Goal: Obtain resource: Download file/media

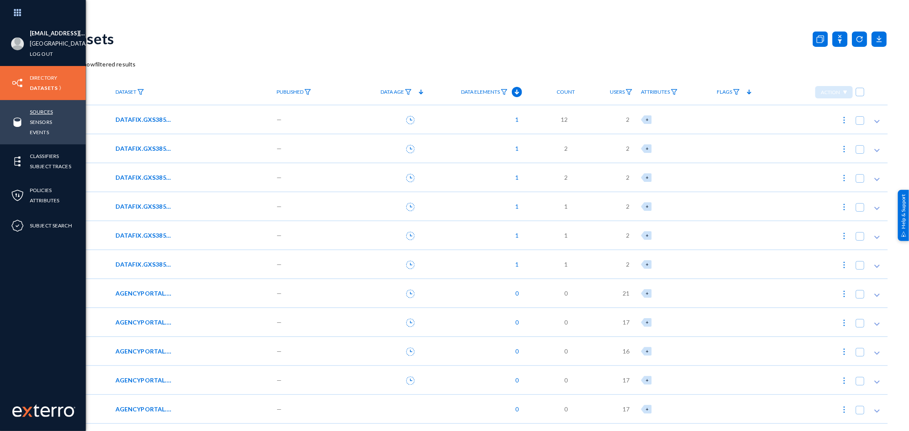
click at [39, 114] on link "Sources" at bounding box center [41, 112] width 23 height 10
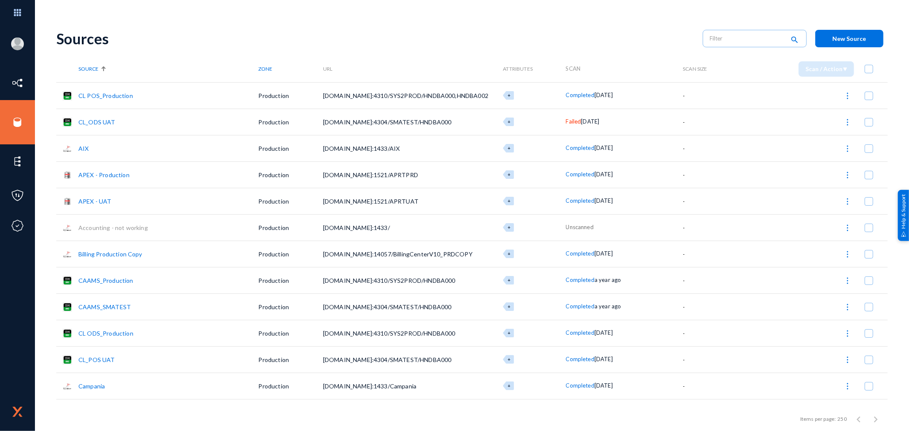
click at [371, 31] on div "Sources" at bounding box center [375, 38] width 638 height 17
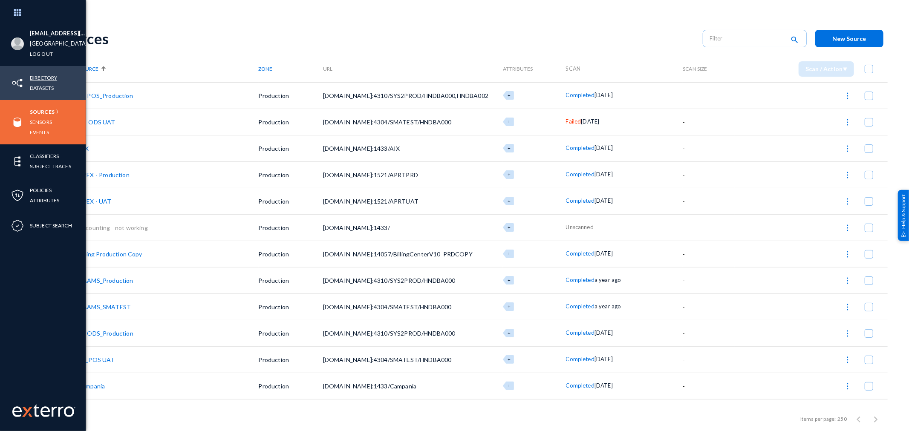
click at [33, 78] on link "Directory" at bounding box center [43, 78] width 27 height 10
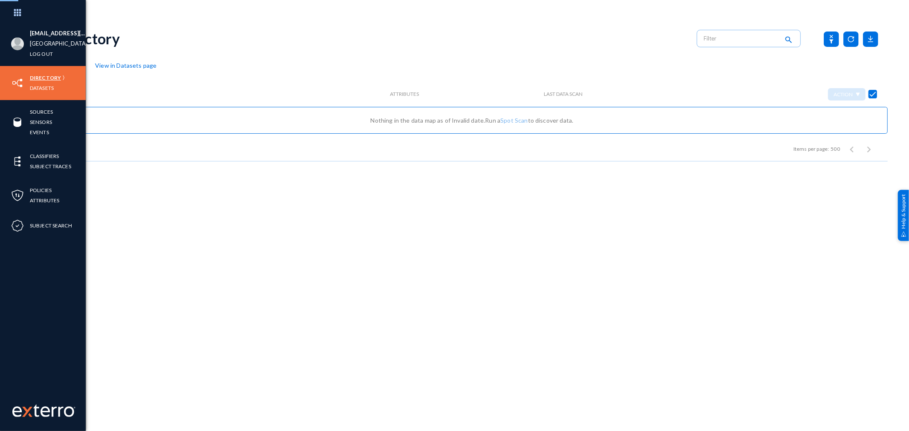
checkbox input "false"
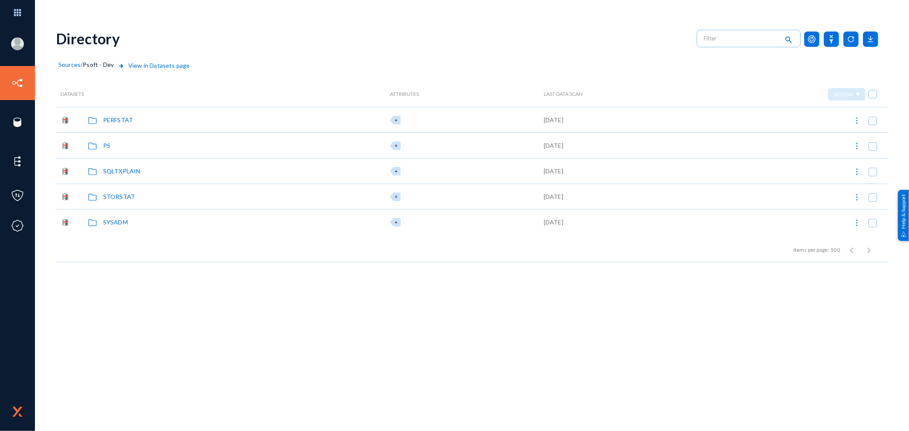
click at [76, 64] on span "Sources" at bounding box center [69, 64] width 22 height 7
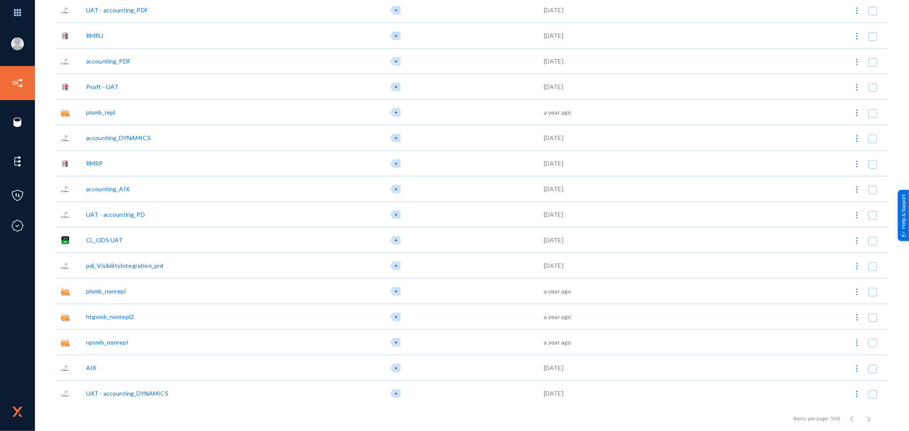
scroll to position [1135, 0]
click at [90, 367] on div "AIX" at bounding box center [91, 365] width 10 height 9
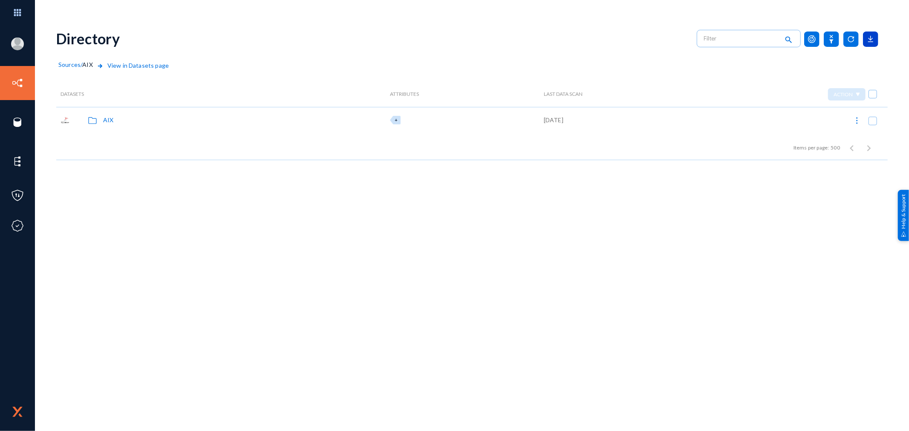
click at [867, 42] on icon at bounding box center [870, 39] width 15 height 15
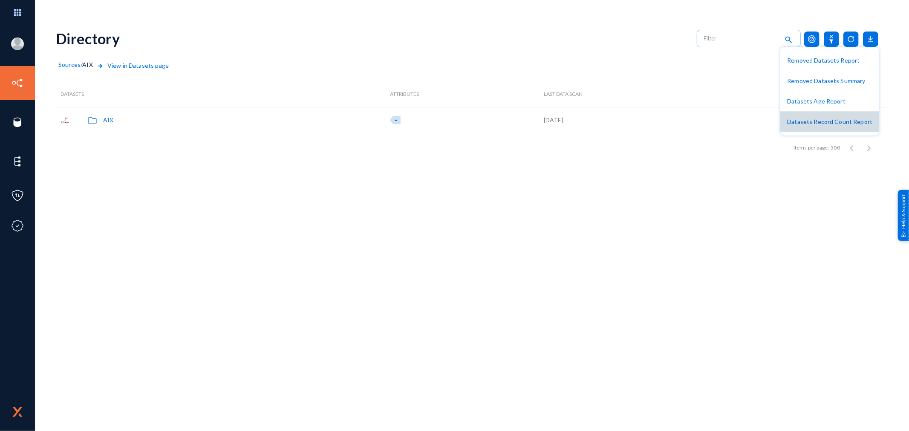
click at [849, 119] on button "Datasets Record Count Report" at bounding box center [830, 122] width 99 height 20
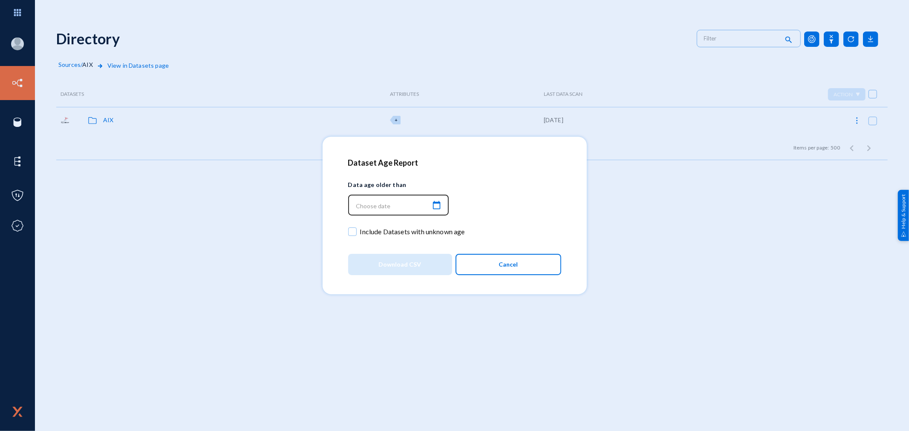
click at [438, 209] on mat-icon "calendar_today" at bounding box center [437, 206] width 10 height 12
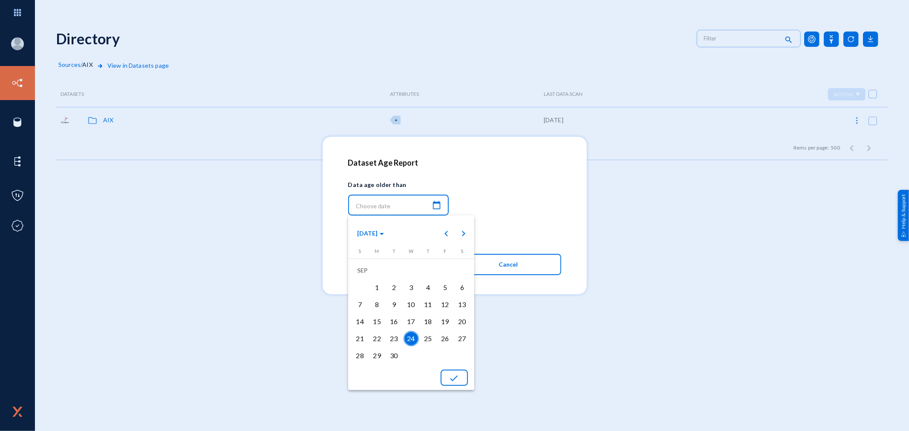
click at [453, 373] on mat-icon "done" at bounding box center [454, 378] width 10 height 10
type input "9/24/2025, 08:29:21"
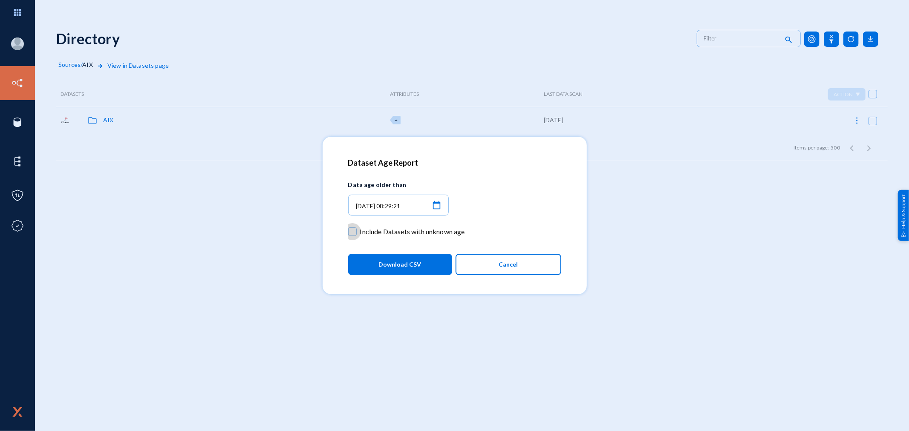
click at [368, 232] on span "Include Datasets with unknown age" at bounding box center [412, 232] width 105 height 13
click at [353, 236] on input "Include Datasets with unknown age" at bounding box center [352, 236] width 1 height 1
checkbox input "true"
click at [382, 263] on span "Download CSV" at bounding box center [400, 264] width 43 height 15
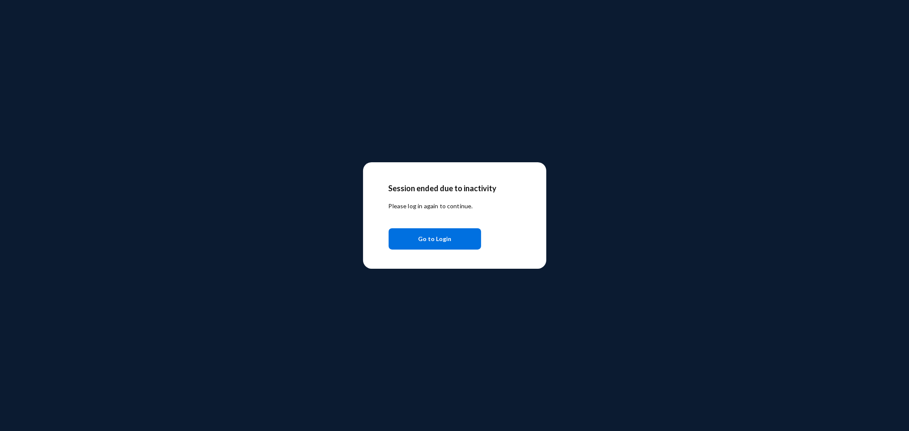
click at [440, 241] on span "Go to Login" at bounding box center [434, 238] width 33 height 15
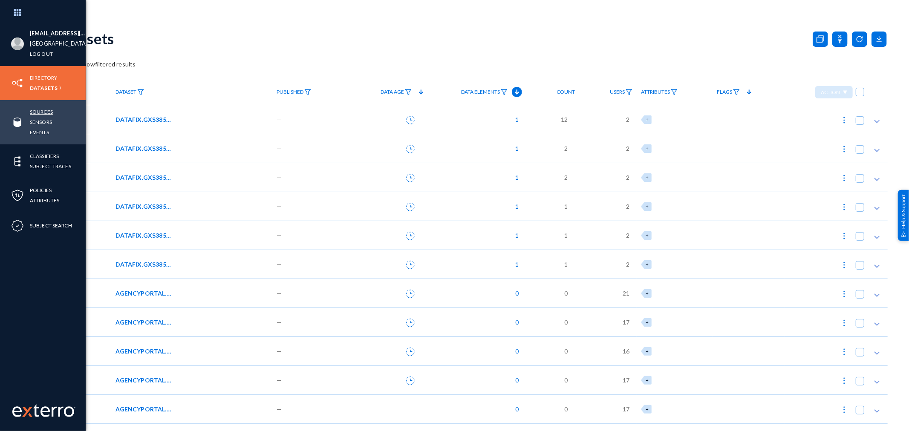
click at [35, 114] on link "Sources" at bounding box center [41, 112] width 23 height 10
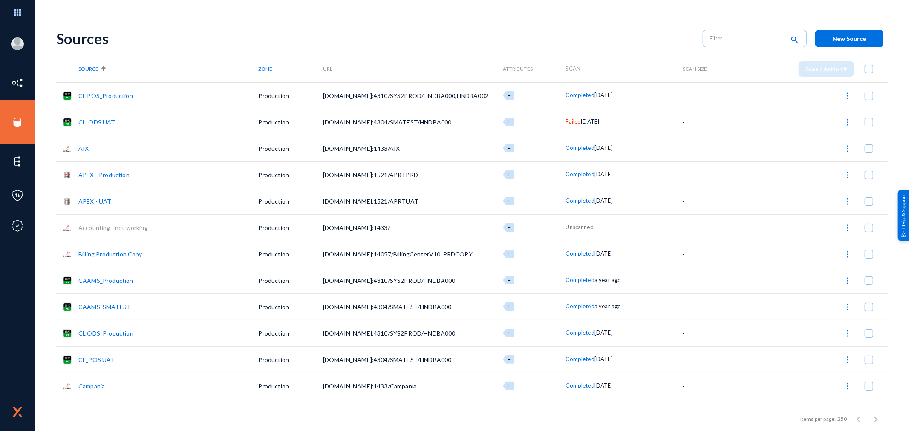
click at [84, 149] on link "AIX" at bounding box center [83, 148] width 10 height 7
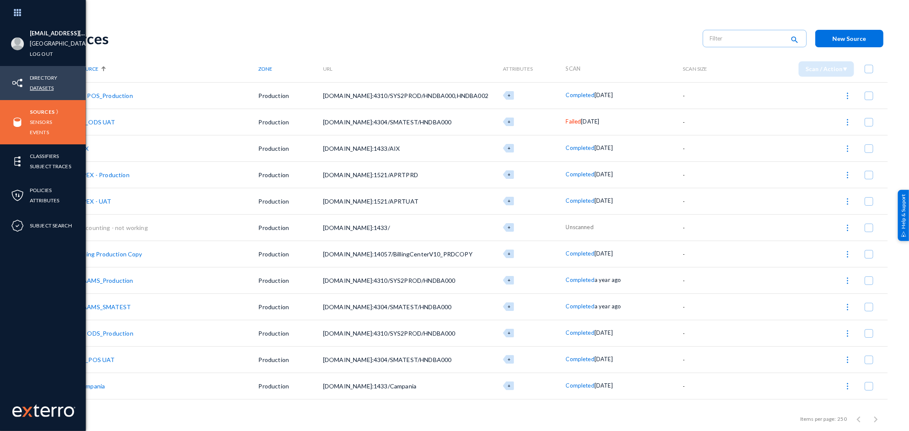
click at [38, 84] on link "Datasets" at bounding box center [42, 88] width 24 height 10
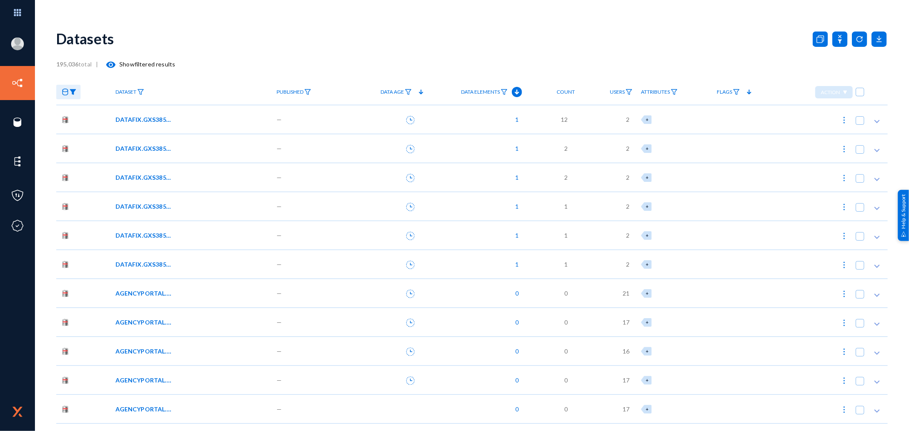
click at [74, 90] on img at bounding box center [72, 92] width 7 height 6
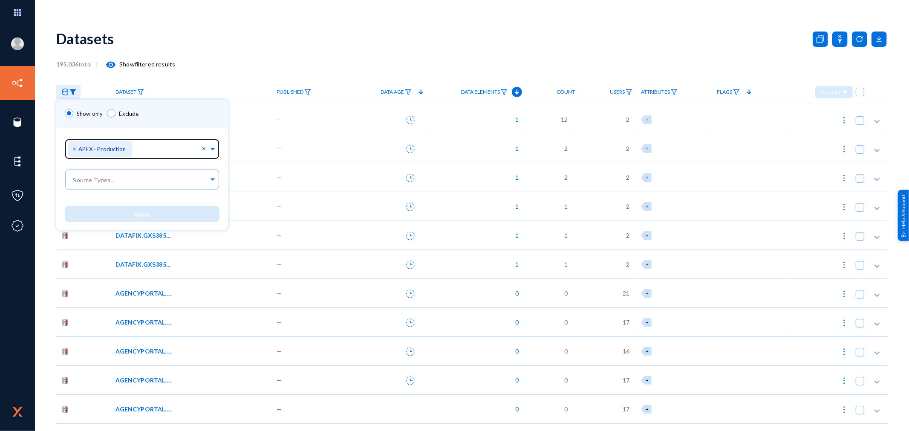
click at [75, 150] on span "×" at bounding box center [75, 149] width 6 height 8
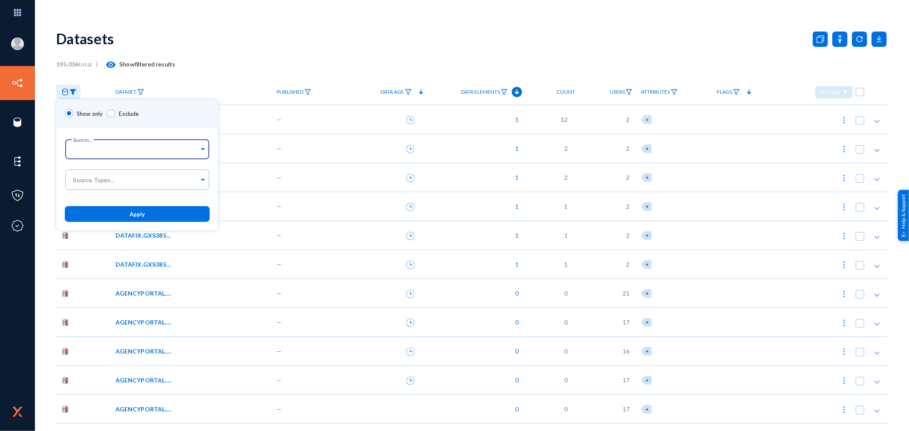
click at [100, 206] on button "Apply" at bounding box center [137, 214] width 145 height 16
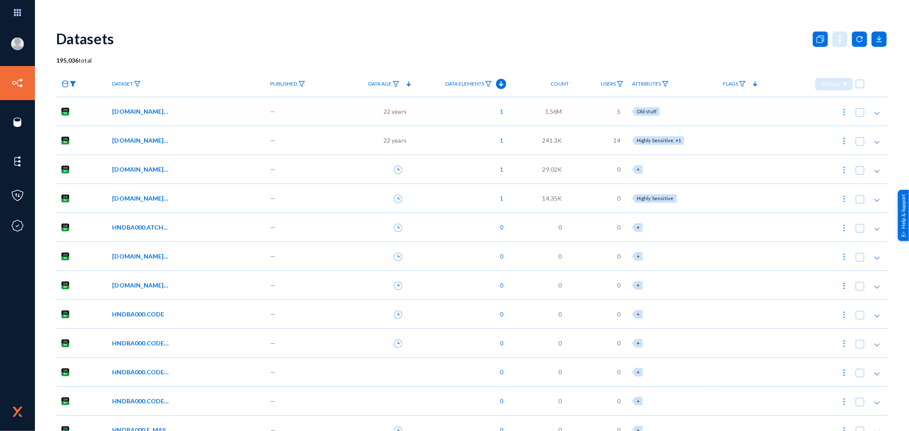
click at [69, 82] on img at bounding box center [72, 84] width 7 height 6
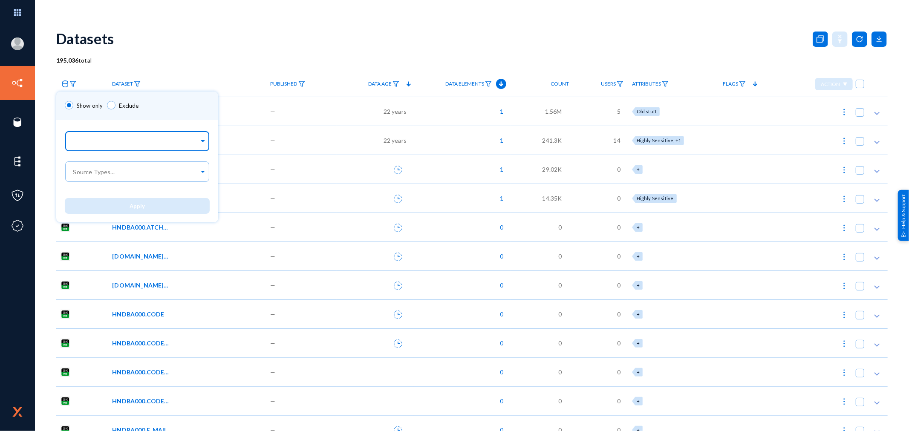
click at [129, 139] on input "text" at bounding box center [135, 143] width 127 height 8
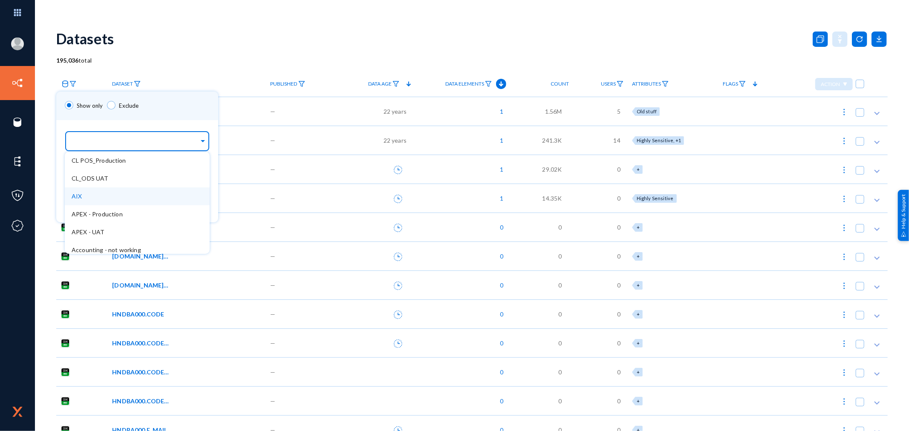
click at [104, 202] on div "AIX" at bounding box center [137, 197] width 145 height 18
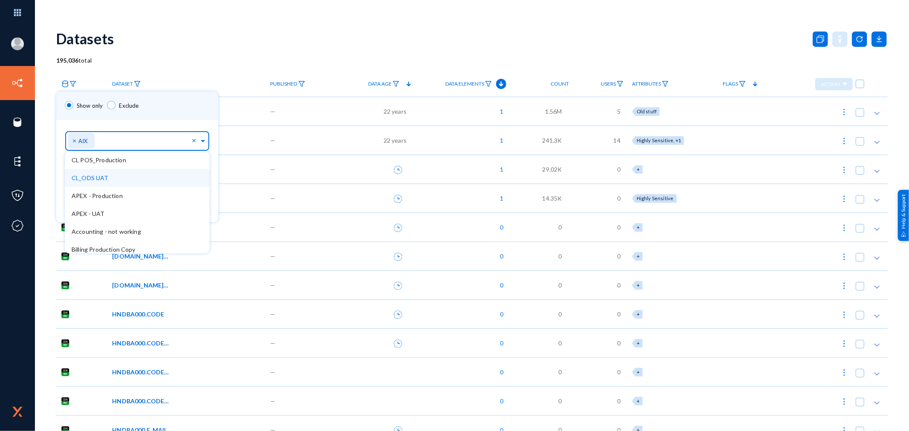
drag, startPoint x: 172, startPoint y: 114, endPoint x: 163, endPoint y: 131, distance: 19.3
click at [172, 114] on div "Show only Exclude" at bounding box center [137, 106] width 162 height 29
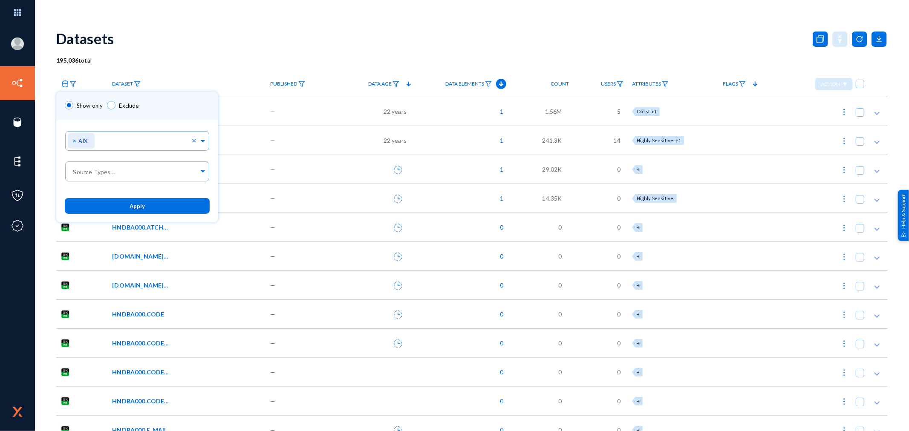
click at [137, 211] on button "Apply" at bounding box center [137, 206] width 145 height 16
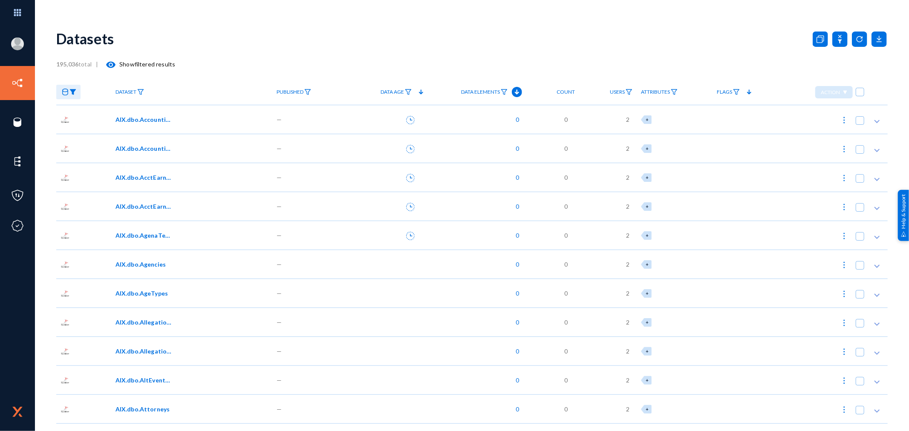
click at [78, 90] on link at bounding box center [68, 92] width 24 height 15
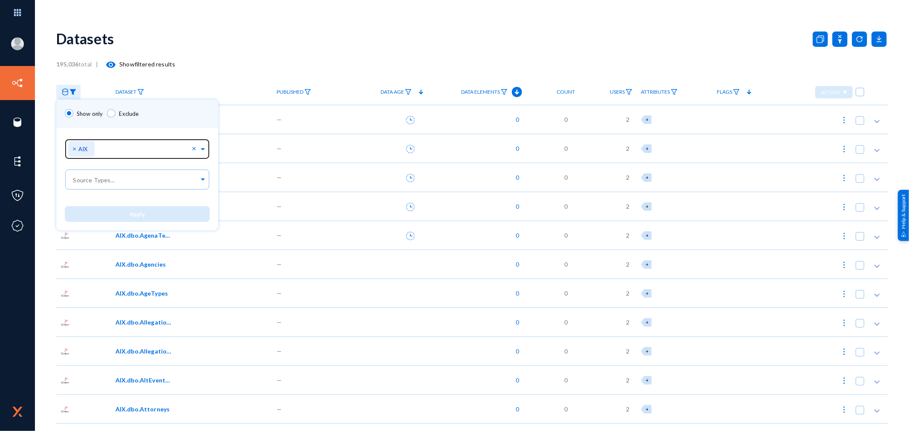
click at [74, 149] on span "×" at bounding box center [75, 149] width 6 height 8
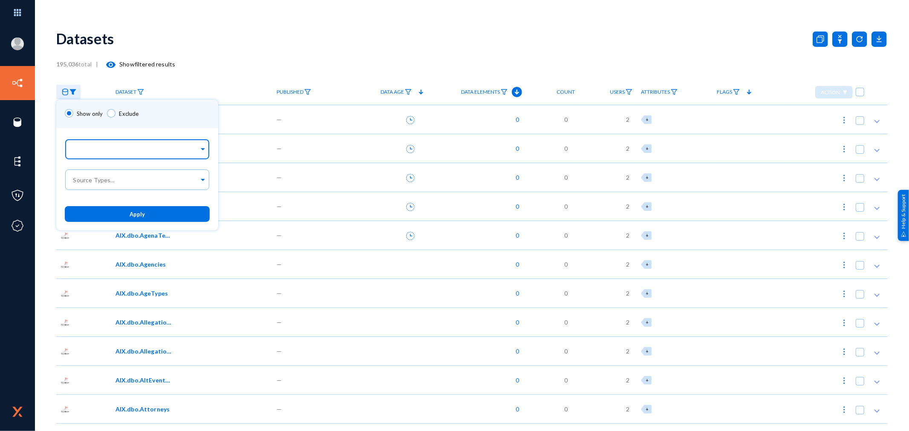
click at [92, 149] on input "text" at bounding box center [135, 151] width 127 height 8
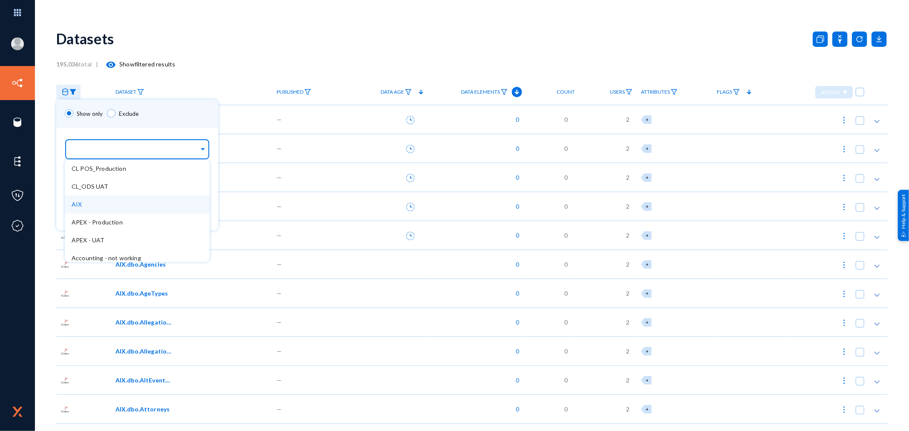
scroll to position [142, 0]
click at [110, 222] on div "Campania" at bounding box center [137, 224] width 145 height 18
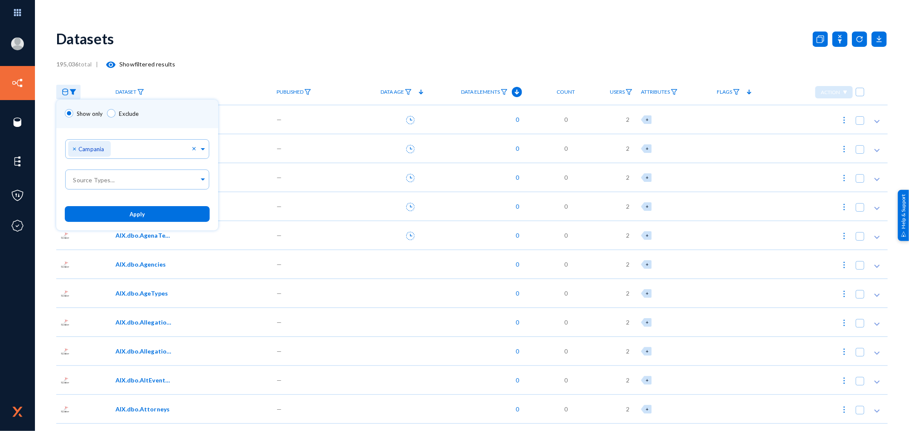
click at [148, 114] on div "Show only Exclude" at bounding box center [137, 114] width 162 height 29
click at [126, 210] on button "Apply" at bounding box center [137, 214] width 145 height 16
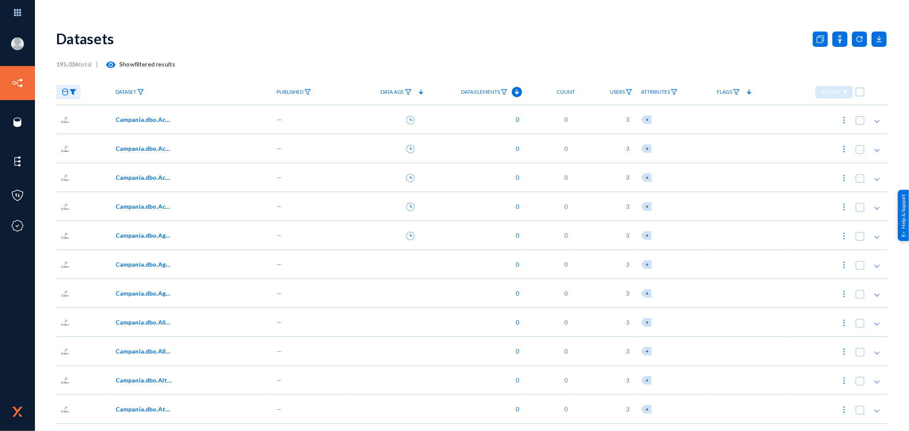
click at [497, 91] on span "Data Elements" at bounding box center [480, 92] width 39 height 6
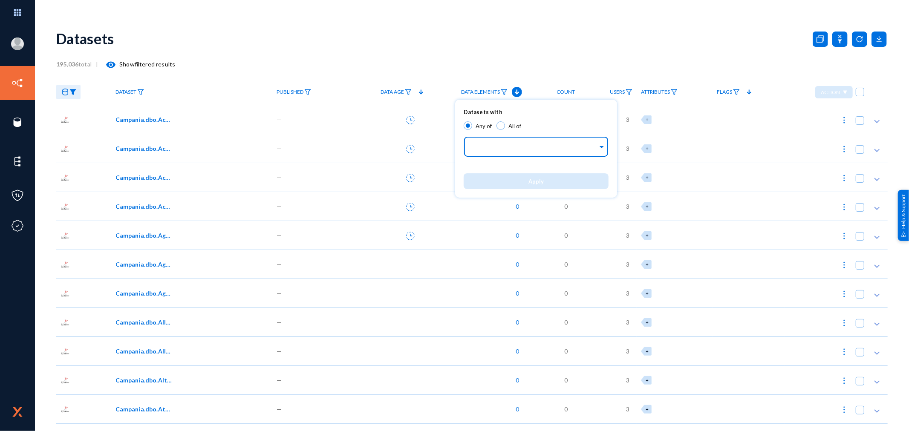
click at [530, 138] on div "Identifiers..." at bounding box center [534, 145] width 127 height 24
click at [553, 75] on div at bounding box center [454, 215] width 909 height 431
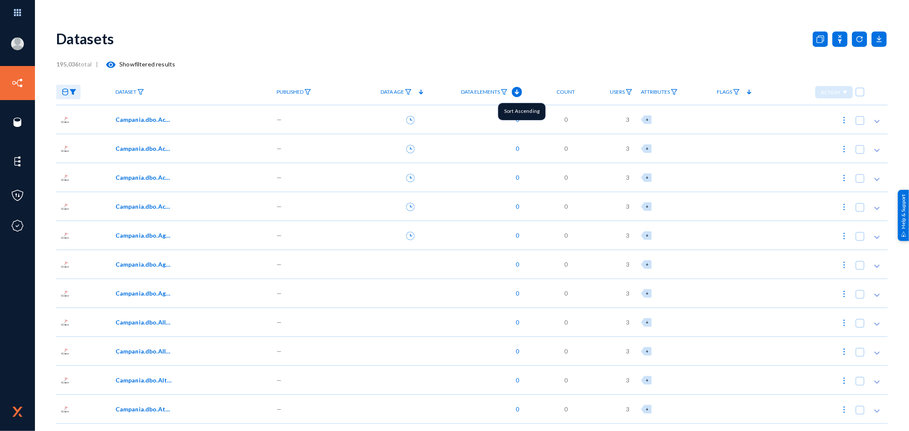
click at [512, 94] on icon at bounding box center [517, 92] width 10 height 10
click at [512, 92] on icon at bounding box center [517, 92] width 10 height 10
click at [73, 89] on img at bounding box center [72, 92] width 7 height 6
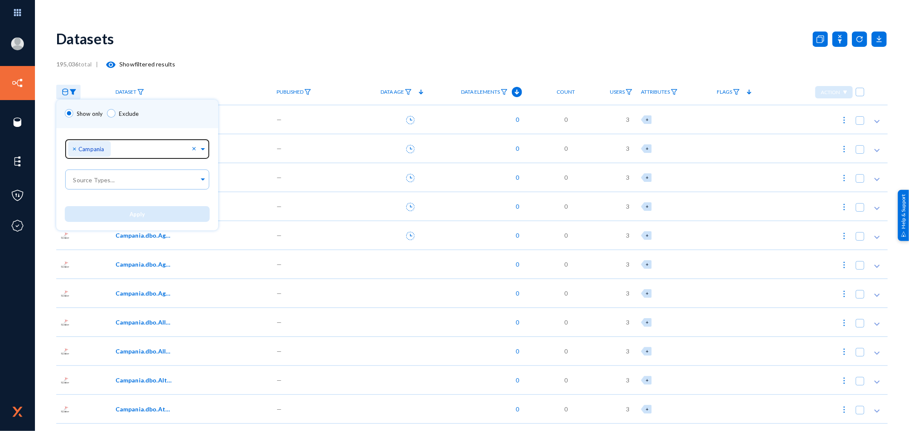
click at [73, 149] on span "×" at bounding box center [75, 149] width 6 height 8
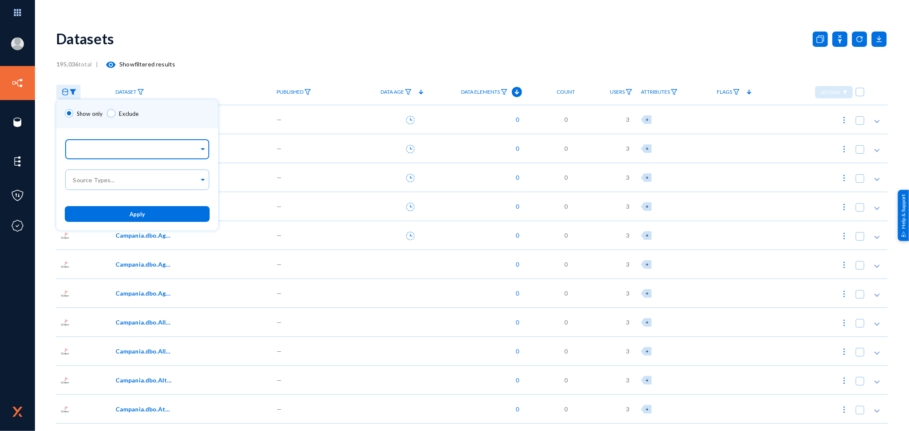
click at [150, 148] on input "text" at bounding box center [135, 151] width 127 height 8
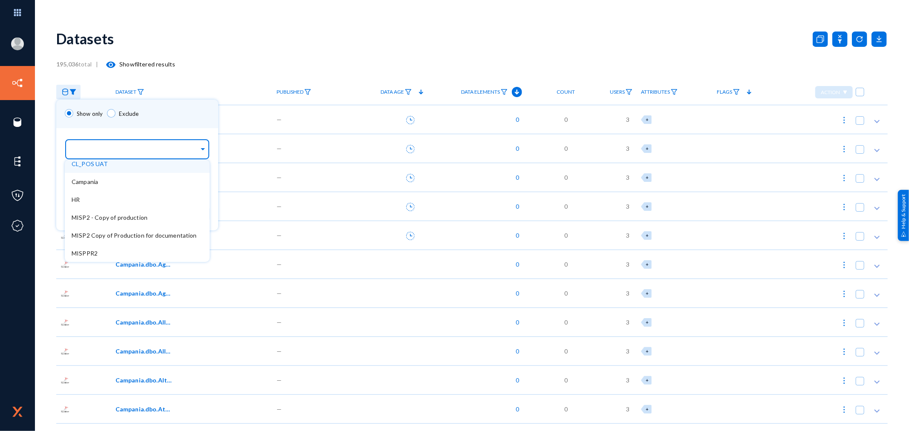
scroll to position [237, 0]
click at [112, 212] on div "PDI" at bounding box center [137, 219] width 145 height 18
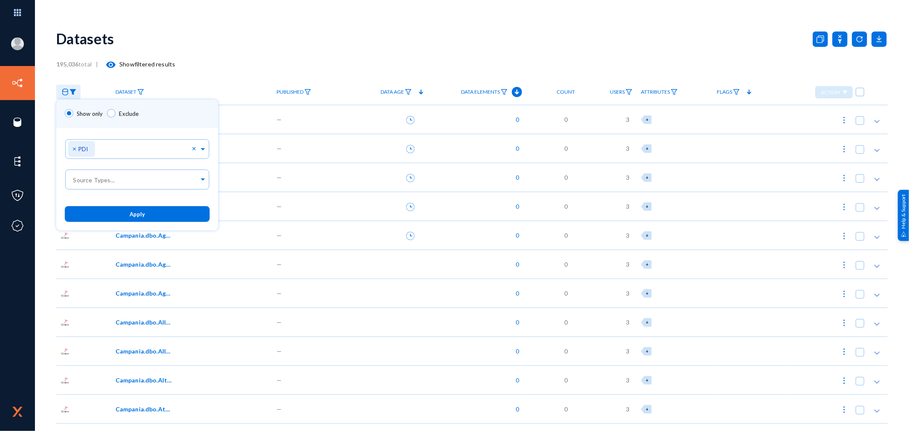
click at [160, 124] on div "Show only Exclude" at bounding box center [137, 114] width 162 height 29
click at [141, 211] on span "Apply" at bounding box center [137, 214] width 15 height 7
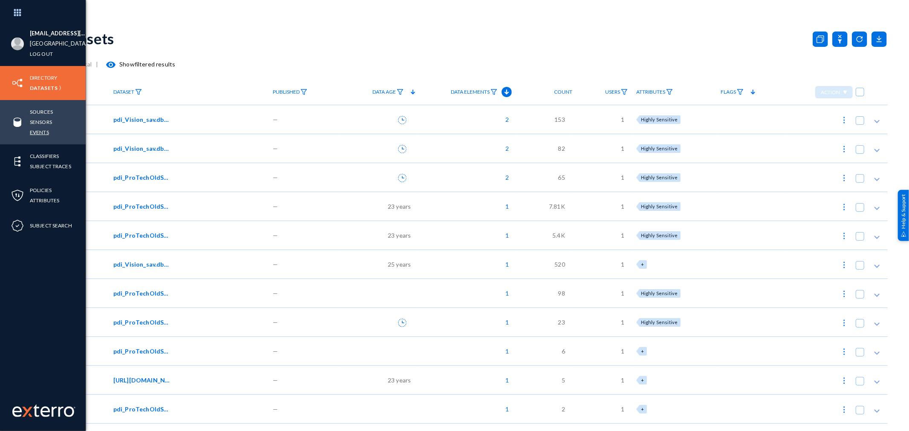
click at [43, 131] on link "Events" at bounding box center [39, 132] width 19 height 10
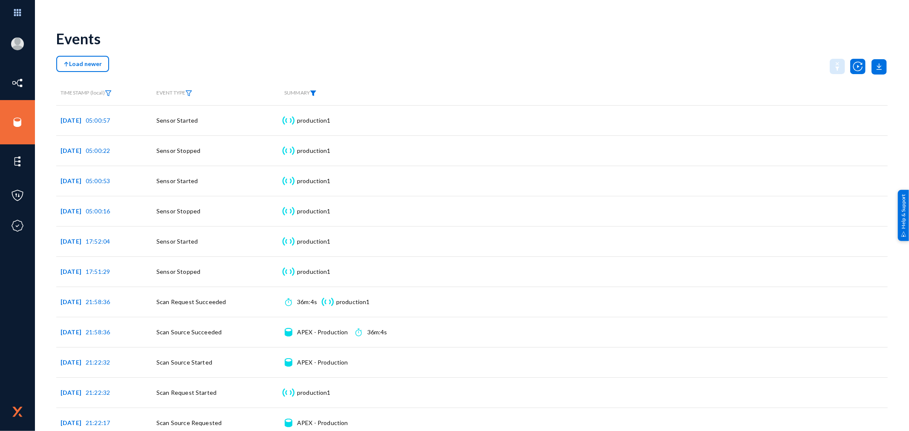
click at [314, 93] on img at bounding box center [313, 93] width 7 height 6
click at [313, 115] on span at bounding box center [326, 113] width 56 height 8
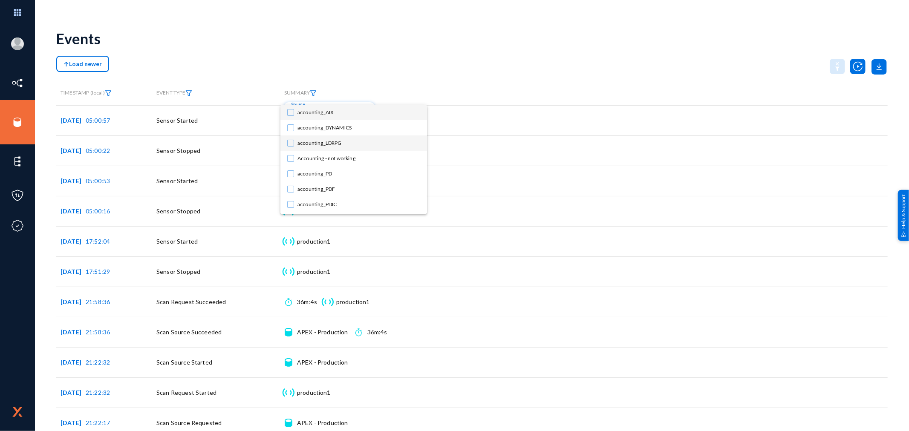
scroll to position [392, 0]
click at [316, 146] on span "PDI" at bounding box center [359, 149] width 123 height 15
click at [644, 56] on div at bounding box center [454, 215] width 909 height 431
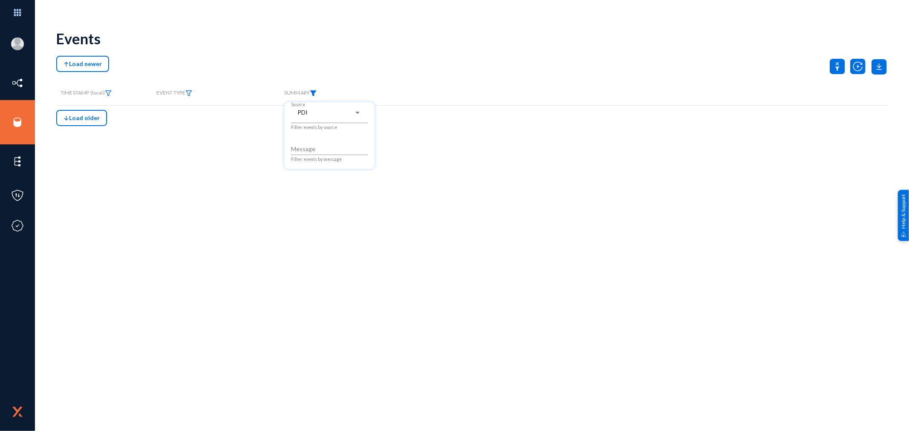
click at [335, 41] on div at bounding box center [454, 215] width 909 height 431
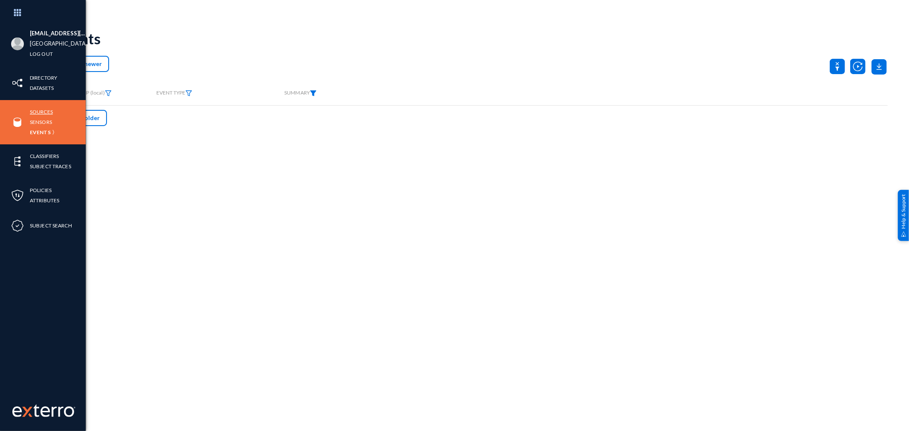
click at [38, 112] on link "Sources" at bounding box center [41, 112] width 23 height 10
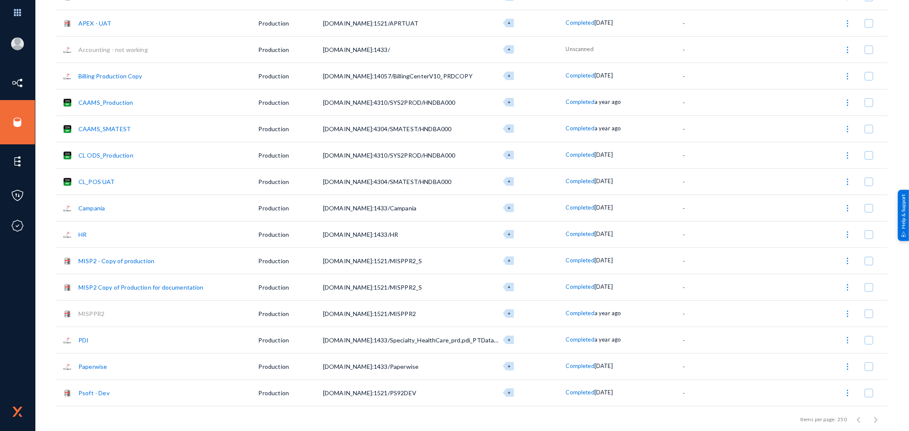
scroll to position [237, 0]
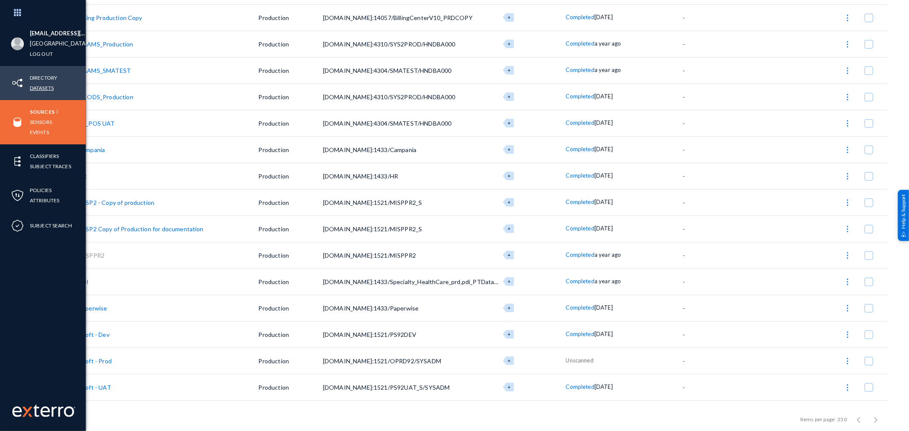
click at [43, 91] on link "Datasets" at bounding box center [42, 88] width 24 height 10
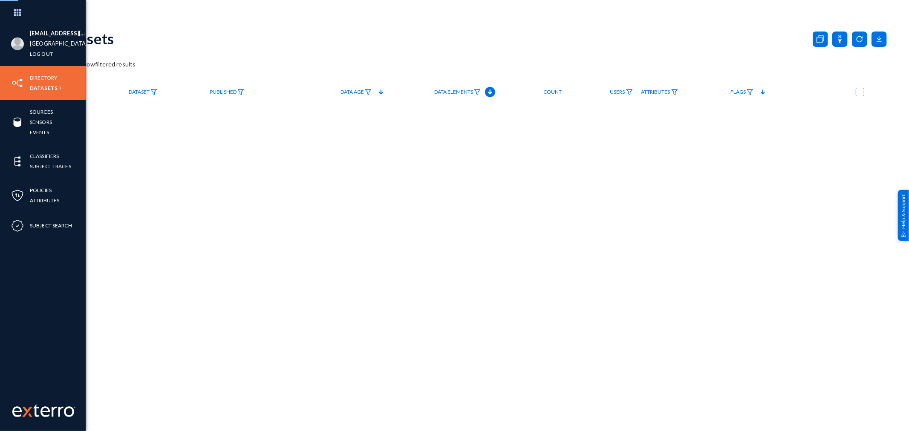
click at [210, 55] on div "Datasets" at bounding box center [472, 38] width 832 height 35
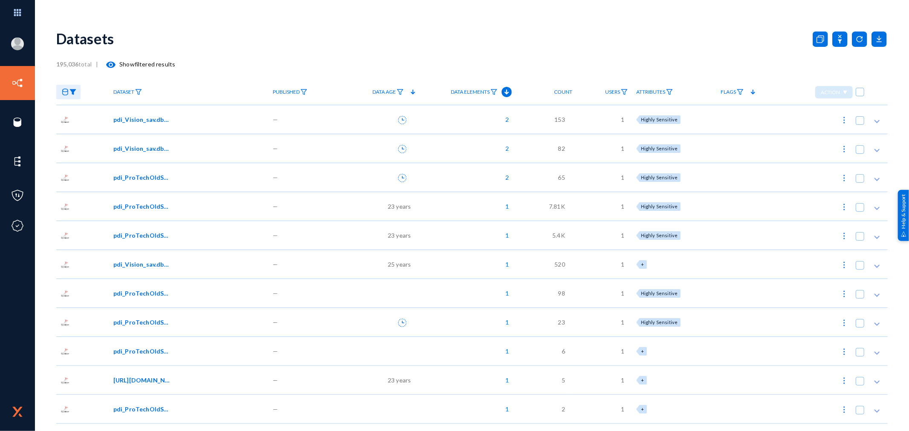
click at [73, 93] on img at bounding box center [72, 92] width 7 height 6
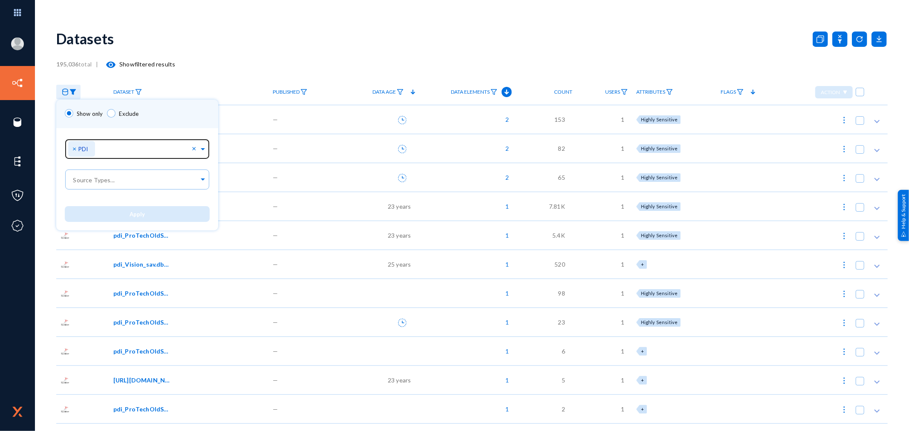
click at [75, 148] on span "×" at bounding box center [75, 149] width 6 height 8
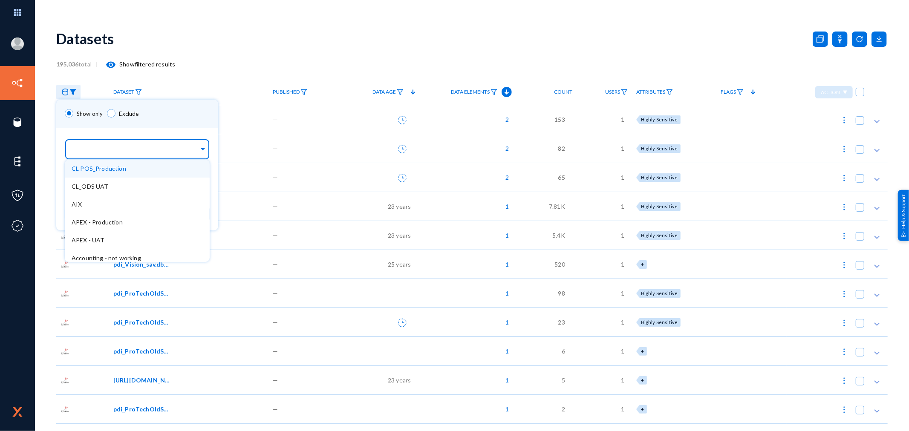
click at [81, 148] on input "text" at bounding box center [135, 151] width 127 height 8
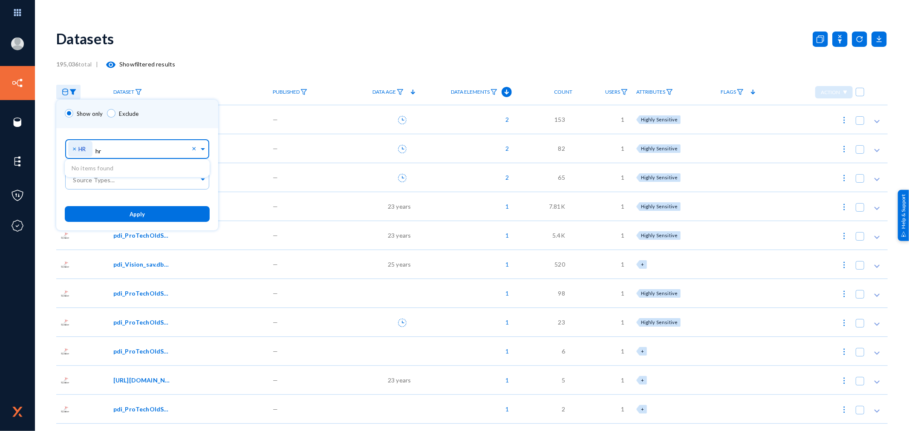
type input "h"
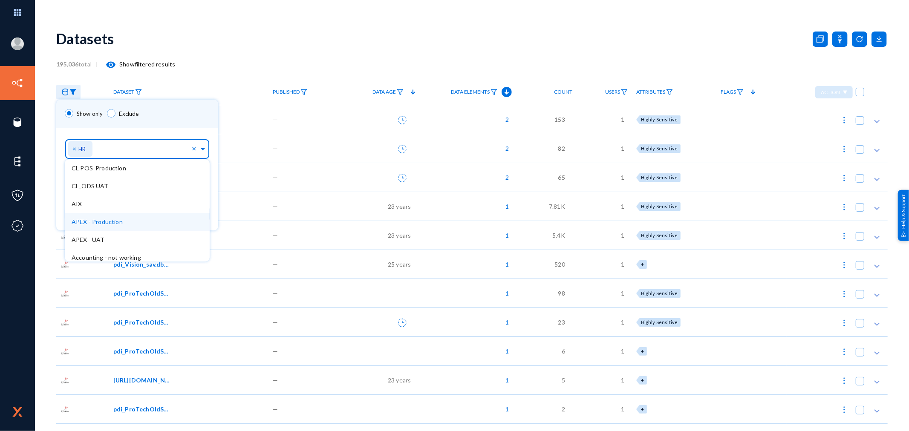
click at [135, 218] on div "APEX - Production" at bounding box center [137, 222] width 145 height 18
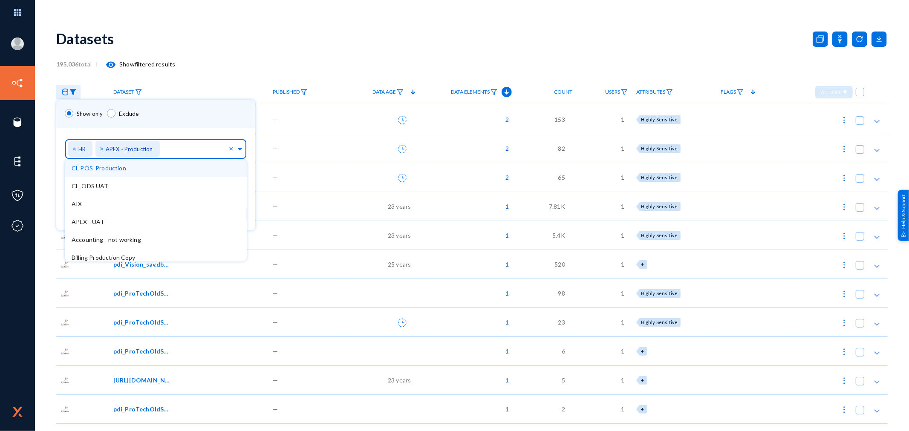
click at [100, 147] on span "×" at bounding box center [103, 149] width 6 height 8
click at [169, 118] on div "Show only Exclude" at bounding box center [137, 114] width 162 height 29
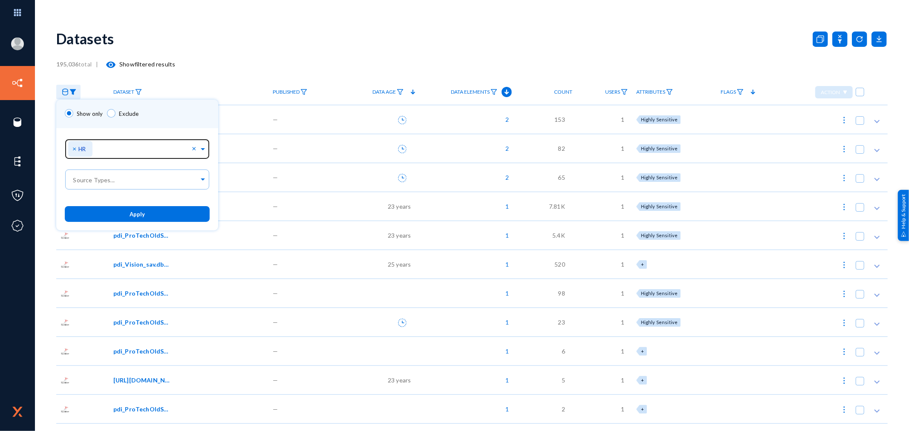
click at [131, 216] on span "Apply" at bounding box center [137, 214] width 15 height 7
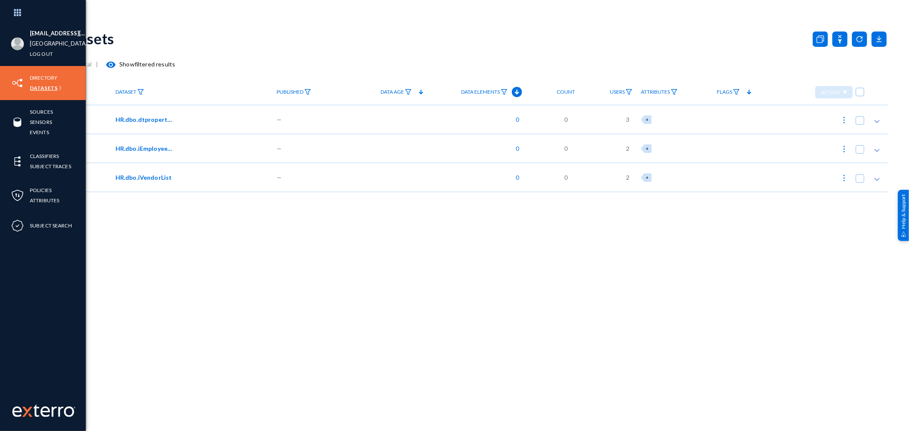
click at [33, 87] on link "Datasets" at bounding box center [44, 88] width 28 height 10
click at [40, 109] on link "Sources" at bounding box center [41, 112] width 23 height 10
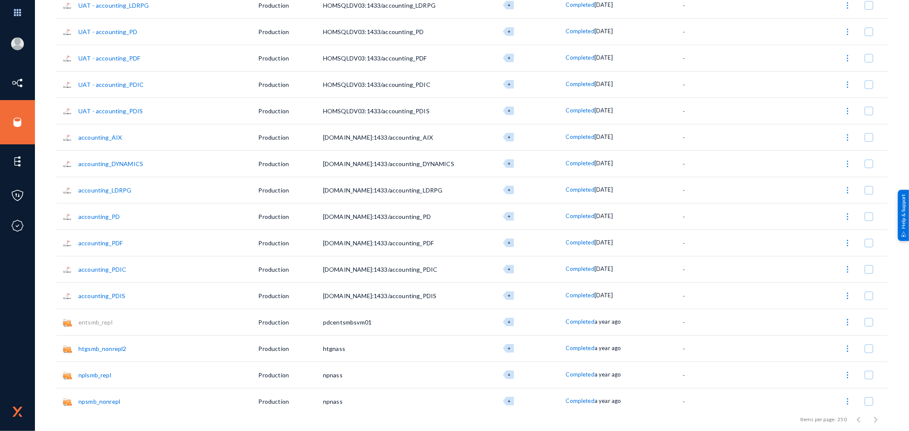
scroll to position [853, 0]
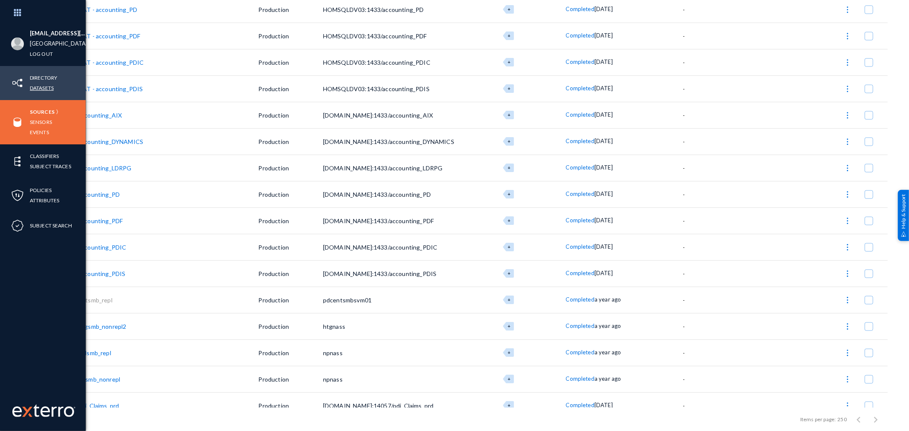
click at [45, 90] on link "Datasets" at bounding box center [42, 88] width 24 height 10
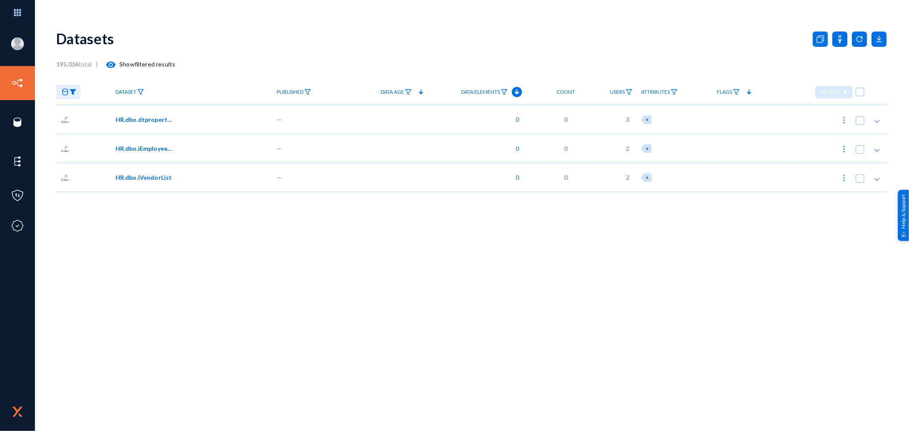
click at [75, 91] on img at bounding box center [72, 92] width 7 height 6
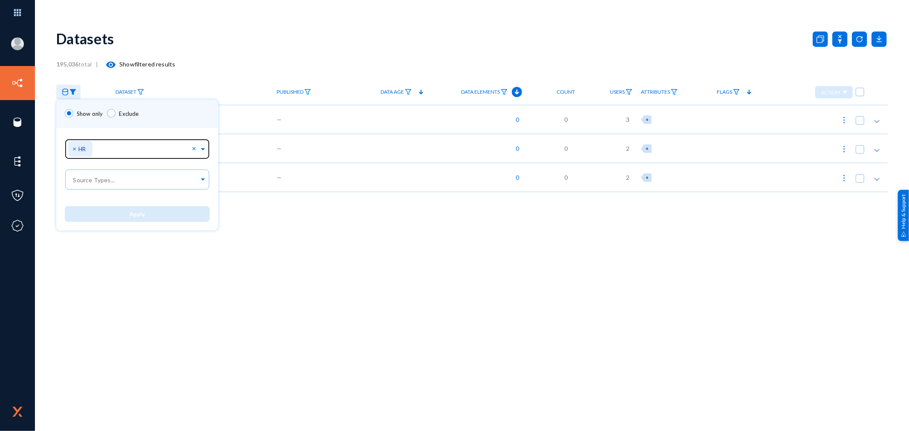
click at [75, 148] on span "×" at bounding box center [75, 149] width 6 height 8
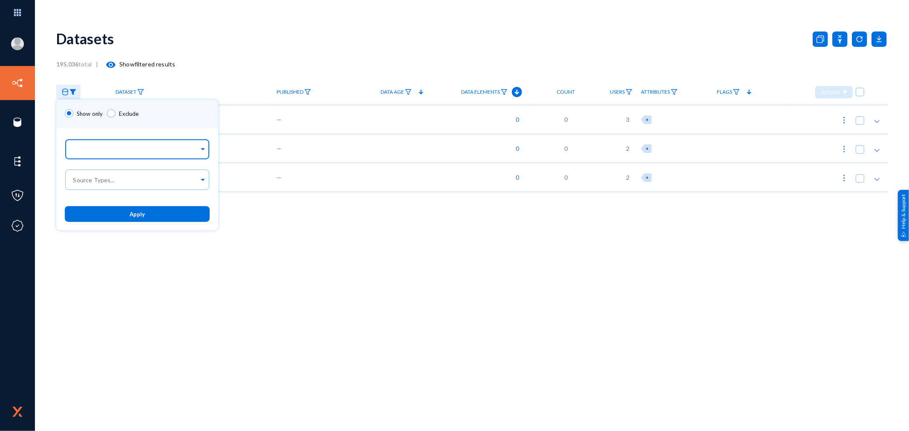
click at [94, 151] on input "text" at bounding box center [135, 151] width 127 height 8
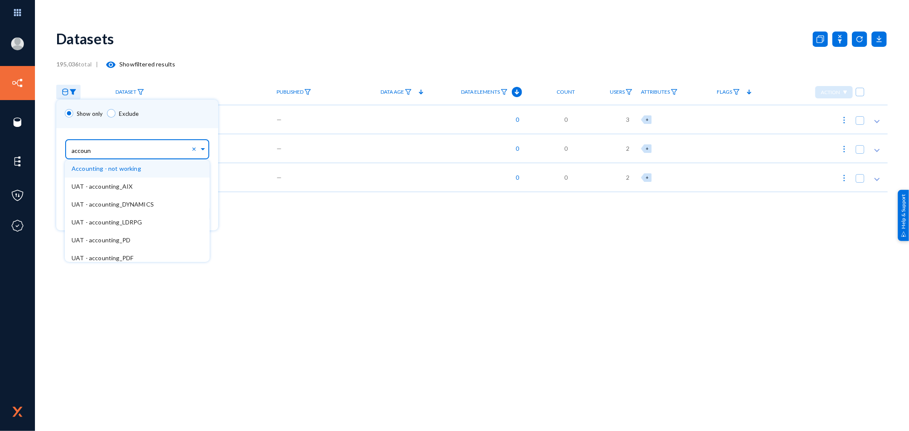
type input "account"
click at [116, 217] on div "accounting_AIX" at bounding box center [137, 217] width 145 height 18
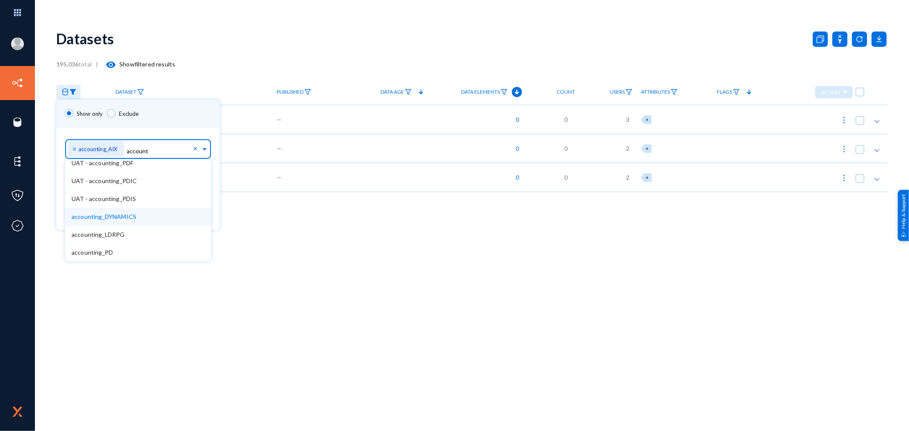
click at [119, 220] on span "accounting_DYNAMICS" at bounding box center [104, 216] width 65 height 7
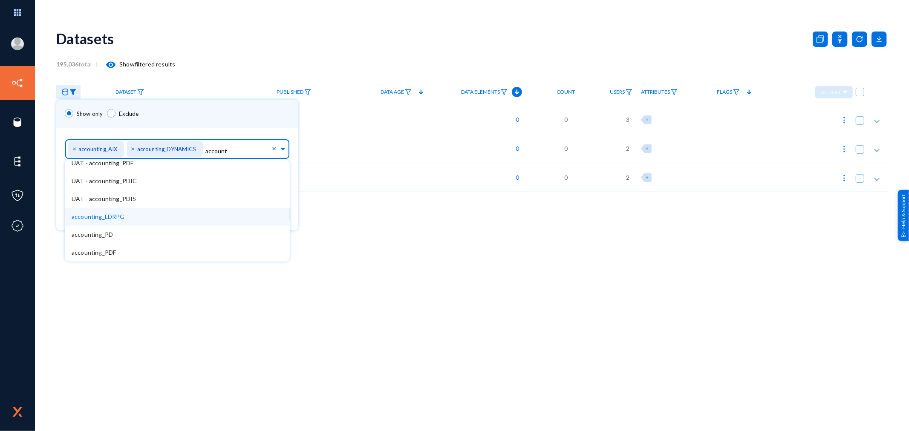
click at [120, 220] on span "accounting_LDRPG" at bounding box center [98, 216] width 53 height 7
click at [120, 220] on div "accounting_PD" at bounding box center [184, 217] width 239 height 18
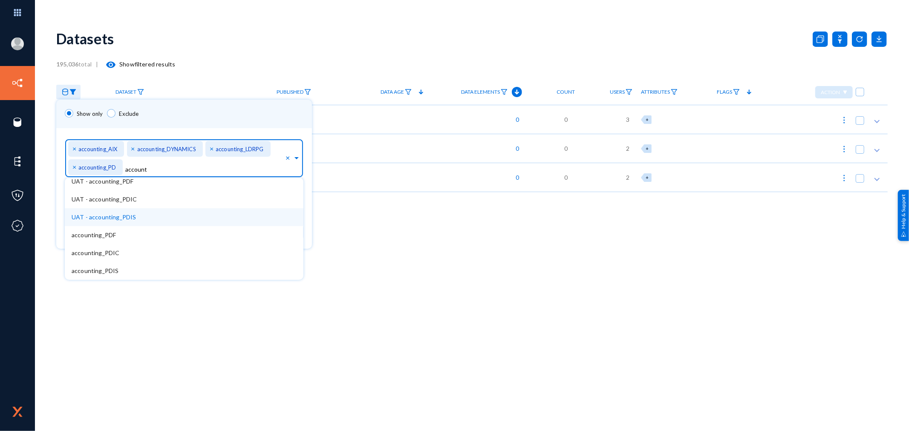
click at [120, 220] on span "UAT - accounting_PDIS" at bounding box center [104, 217] width 64 height 7
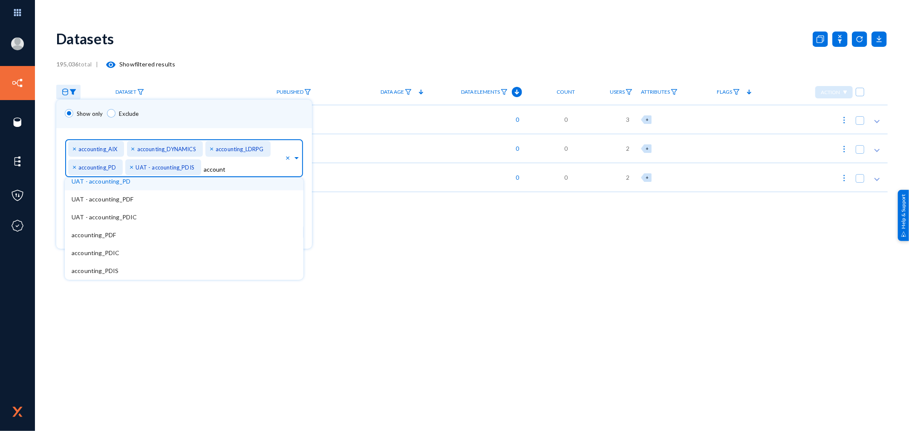
click at [131, 167] on span "×" at bounding box center [133, 167] width 6 height 8
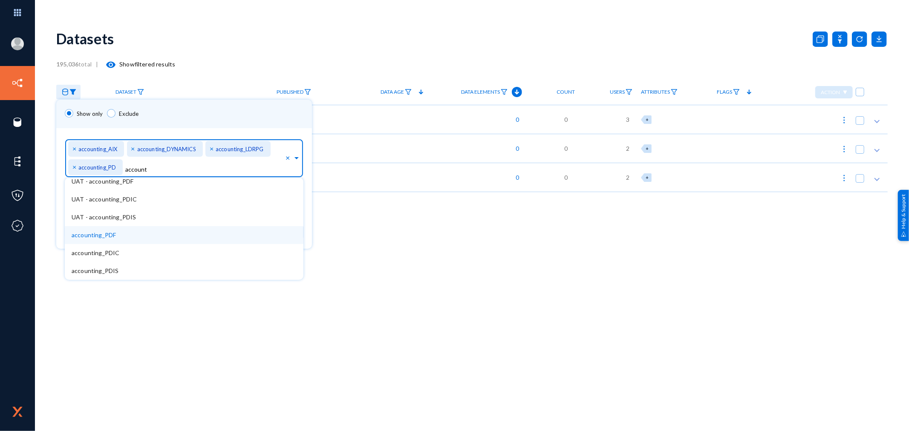
click at [125, 233] on div "accounting_PDF" at bounding box center [184, 235] width 239 height 18
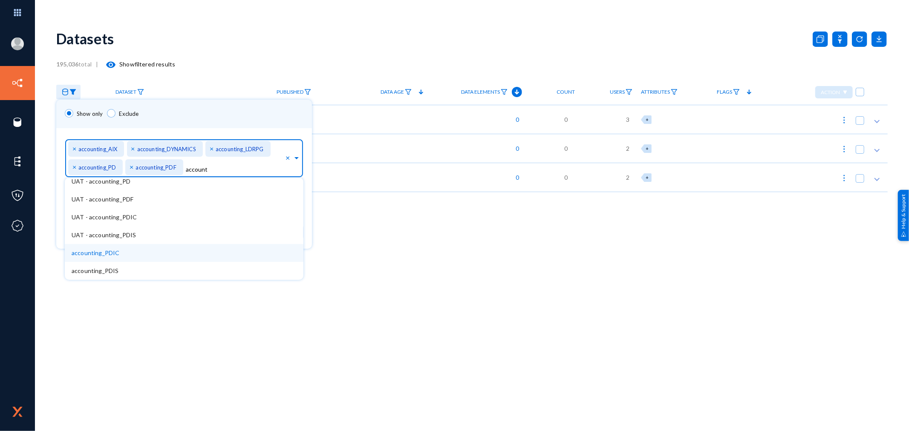
click at [121, 253] on div "accounting_PDIC" at bounding box center [184, 253] width 239 height 18
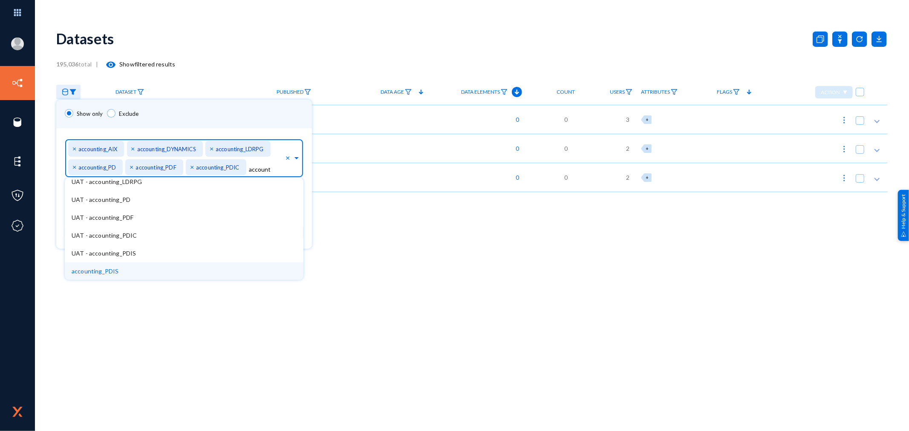
click at [121, 272] on div "accounting_PDIS" at bounding box center [184, 272] width 239 height 18
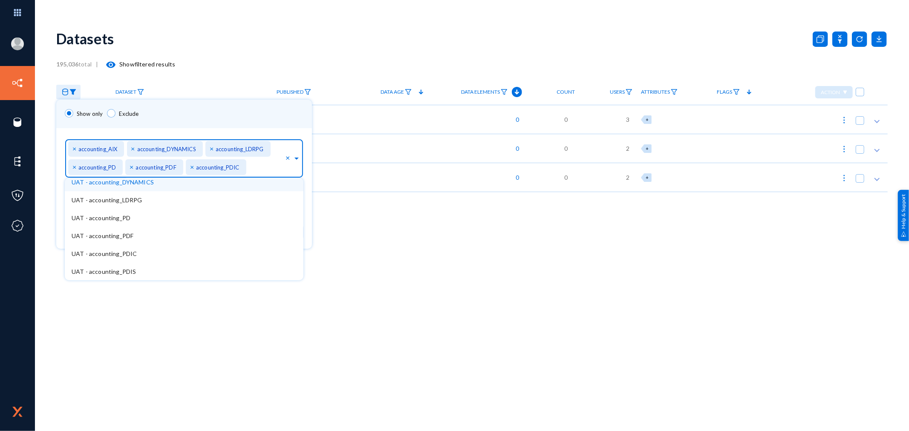
click at [256, 168] on div "Sources... × accounting_AIX × accounting_DYNAMICS × accounting_LDRPG × accounti…" at bounding box center [176, 157] width 217 height 43
click at [235, 121] on div "Show only Exclude" at bounding box center [184, 114] width 256 height 29
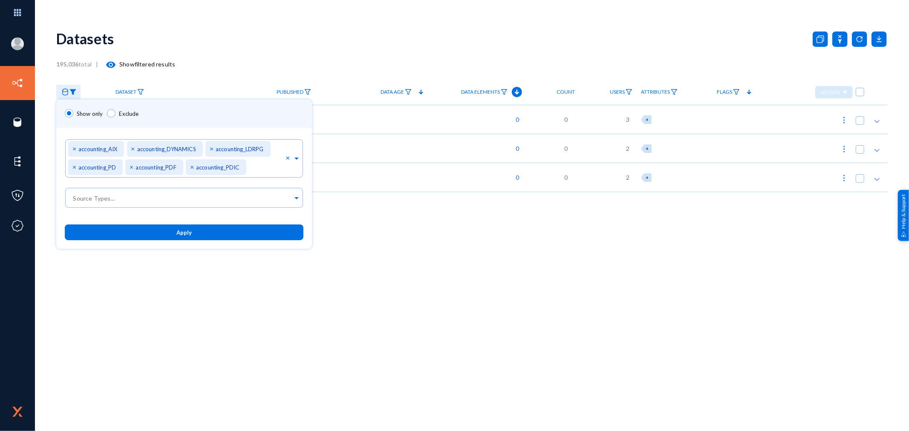
click at [180, 225] on button "Apply" at bounding box center [184, 233] width 239 height 16
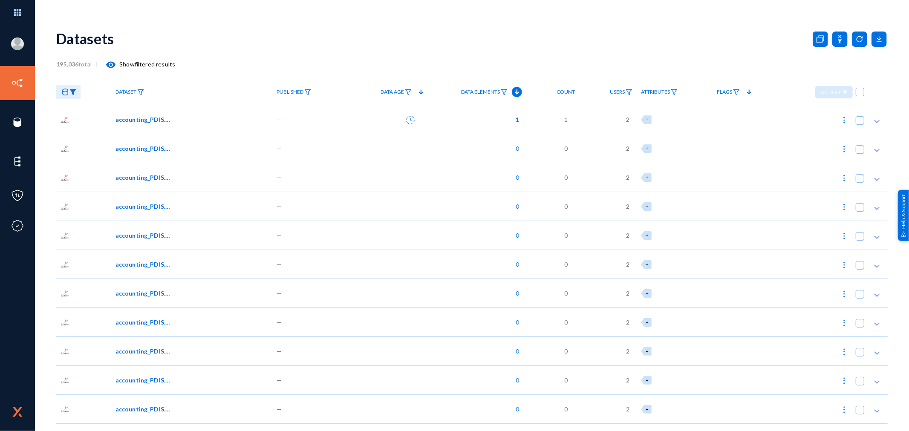
click at [87, 118] on div at bounding box center [83, 119] width 55 height 29
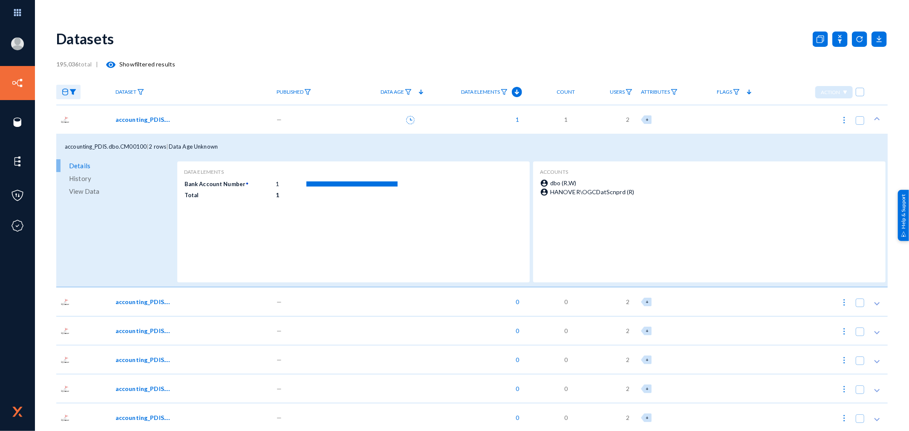
click at [241, 35] on div "Datasets" at bounding box center [472, 38] width 832 height 35
click at [513, 90] on icon at bounding box center [517, 92] width 10 height 10
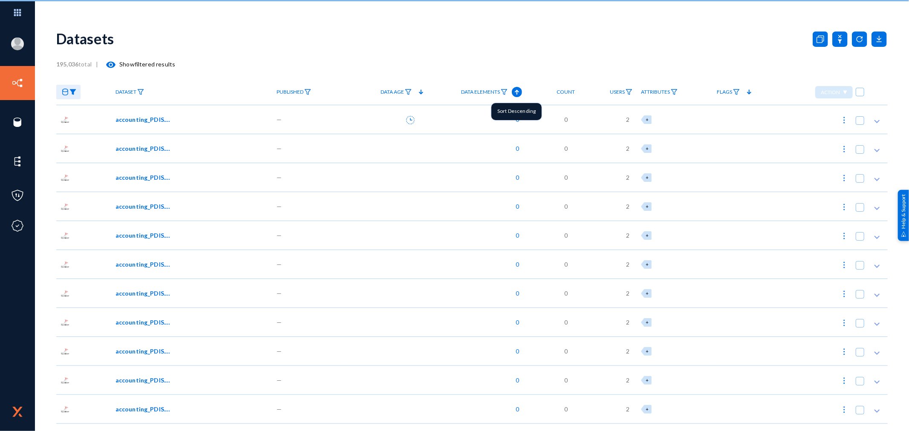
click at [513, 91] on icon at bounding box center [517, 92] width 10 height 10
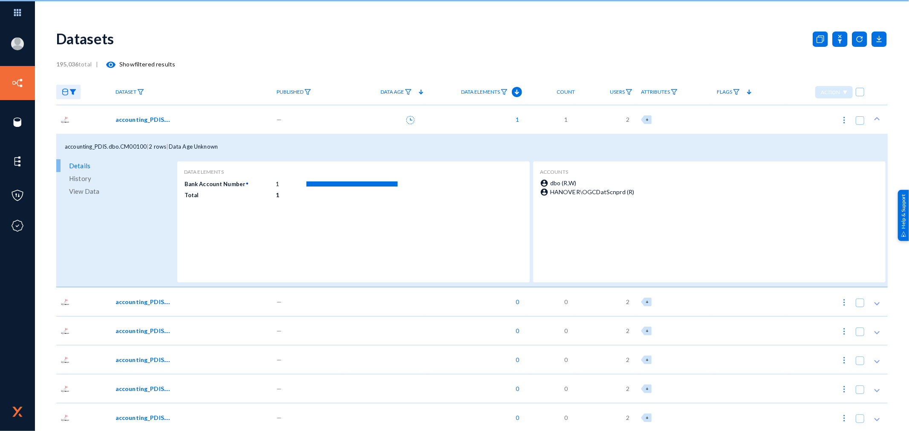
click at [402, 47] on div "Datasets" at bounding box center [472, 38] width 832 height 35
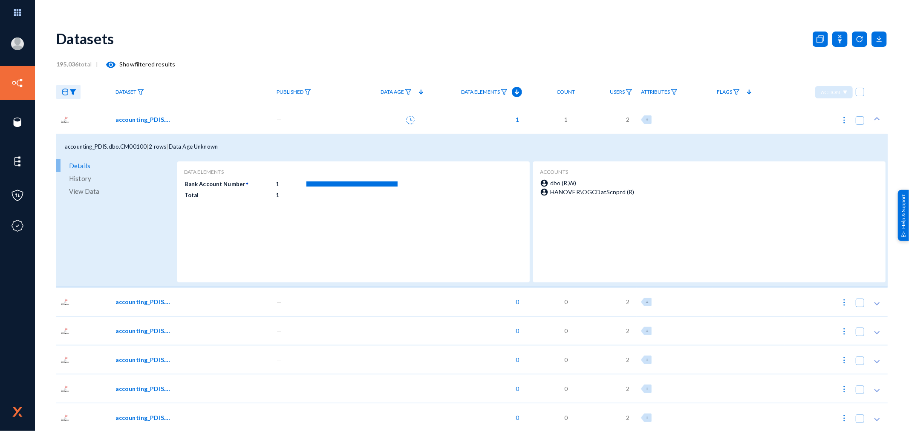
click at [216, 112] on div "accounting_PDIS.dbo.CM00100" at bounding box center [192, 119] width 162 height 29
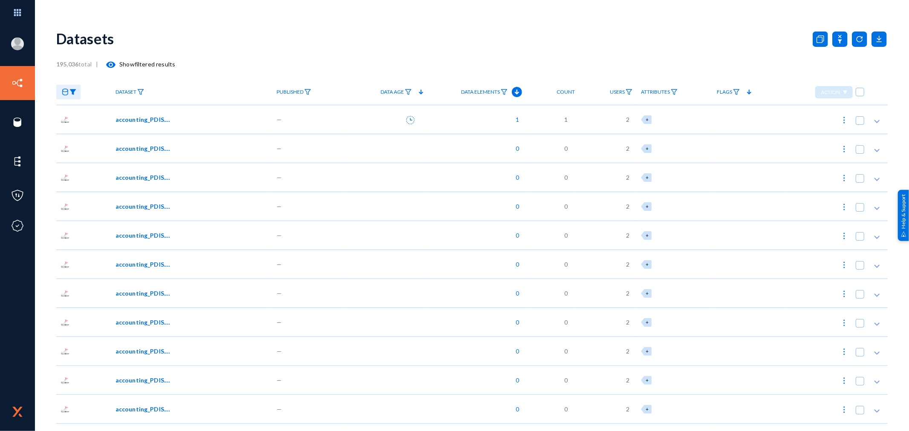
click at [183, 120] on div "accounting_PDIS.dbo.CM00100" at bounding box center [191, 119] width 150 height 9
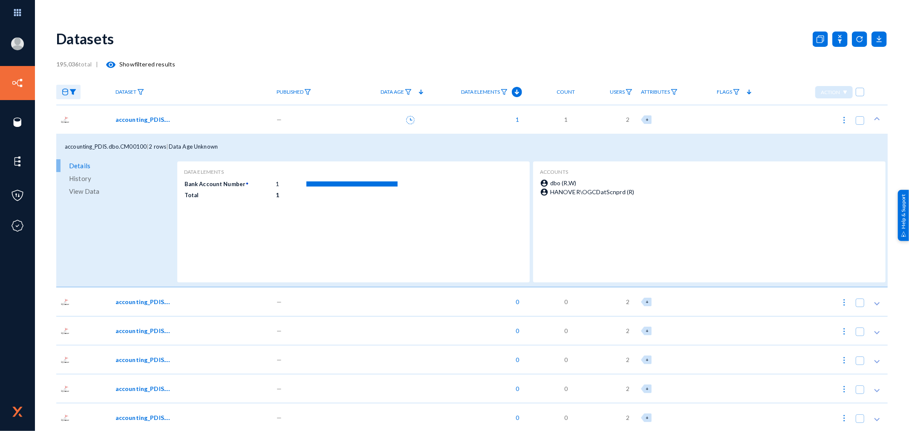
click at [189, 120] on div "accounting_PDIS.dbo.CM00100" at bounding box center [191, 119] width 150 height 9
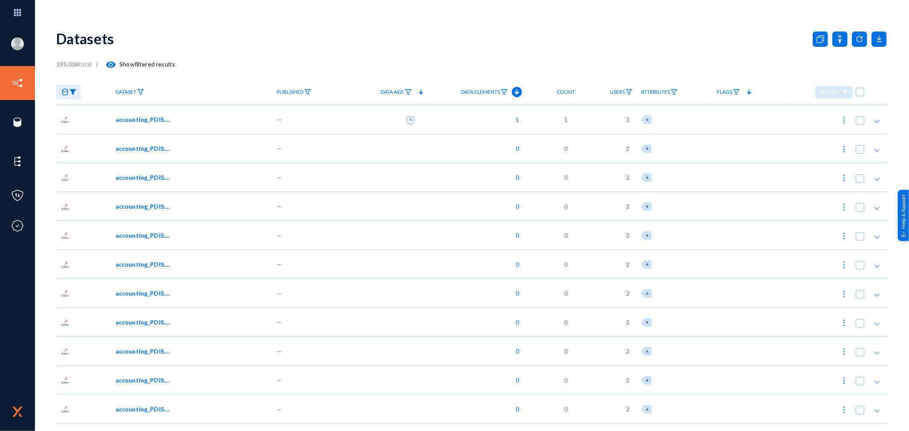
click at [72, 90] on img at bounding box center [72, 92] width 7 height 6
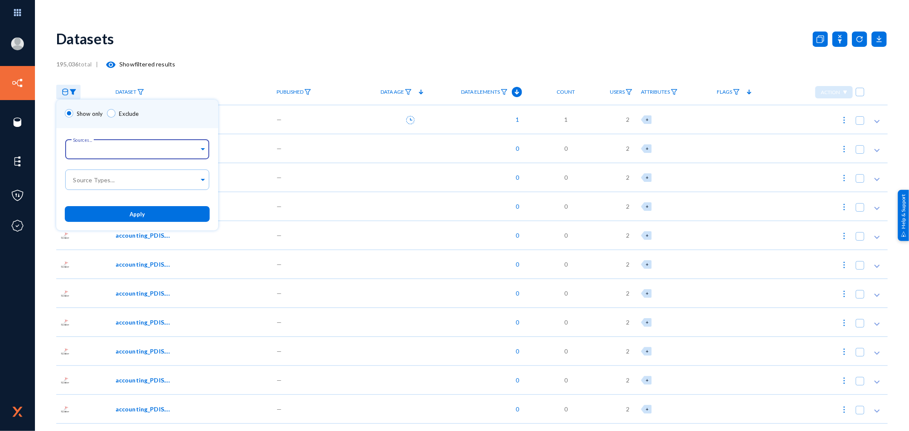
click at [147, 214] on button "Apply" at bounding box center [137, 214] width 145 height 16
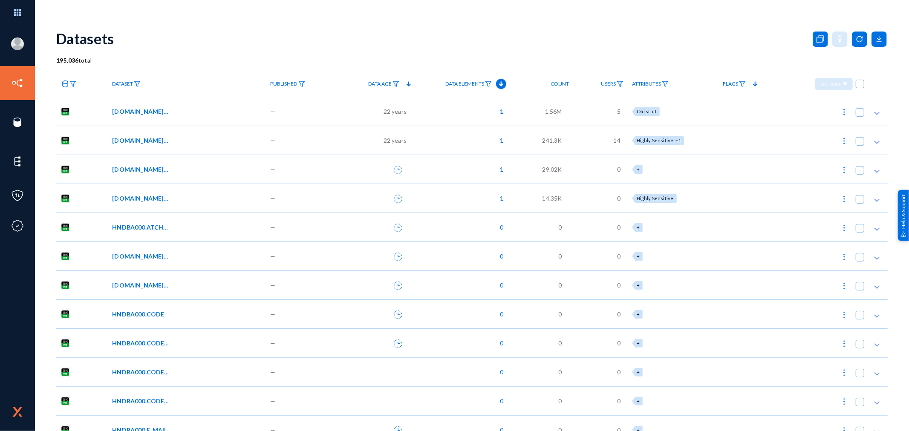
click at [195, 111] on div "[DOMAIN_NAME]_INDIVIDUAL" at bounding box center [185, 111] width 147 height 9
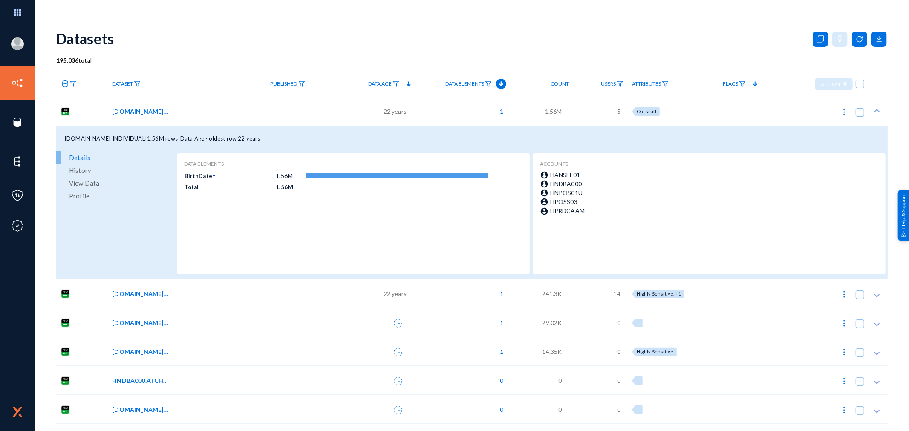
click at [195, 111] on div "[DOMAIN_NAME]_INDIVIDUAL" at bounding box center [185, 111] width 147 height 9
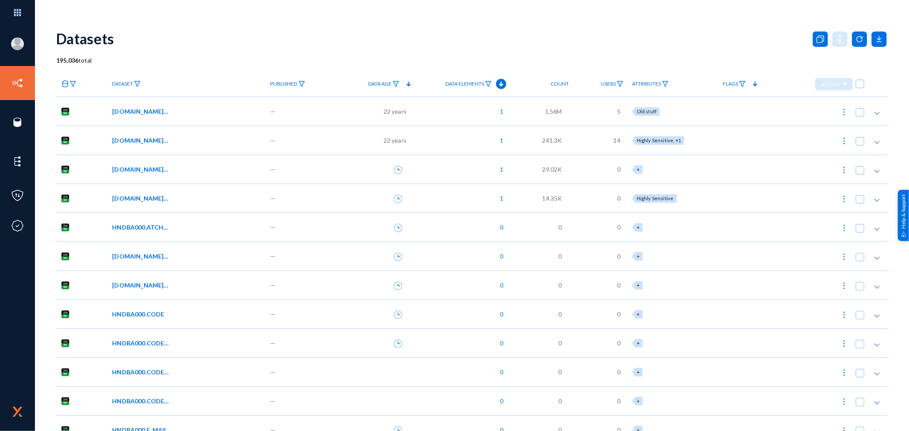
click at [74, 86] on img at bounding box center [72, 84] width 7 height 6
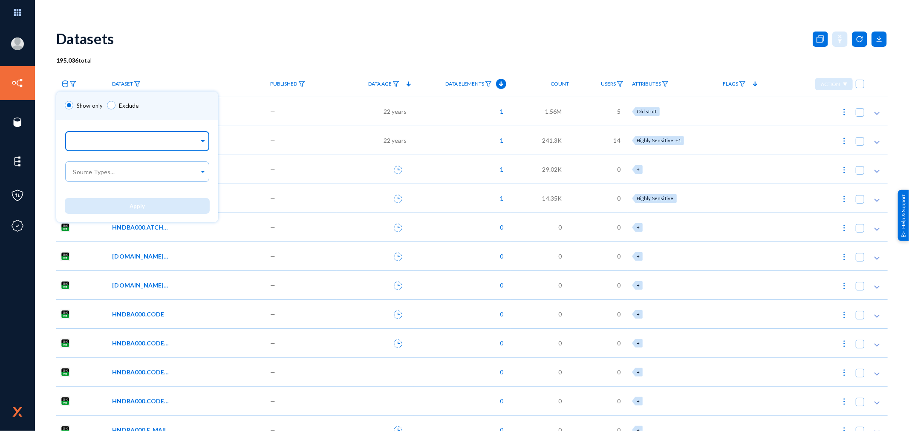
click at [101, 140] on input "text" at bounding box center [135, 143] width 127 height 8
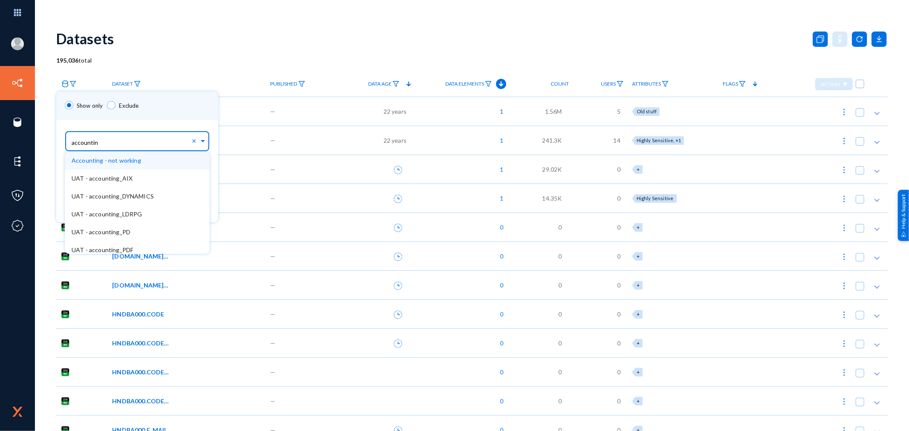
type input "accounting"
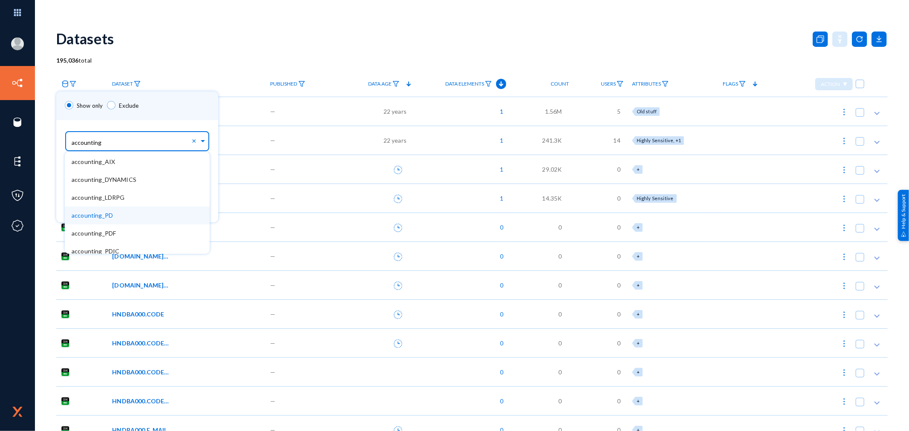
scroll to position [166, 0]
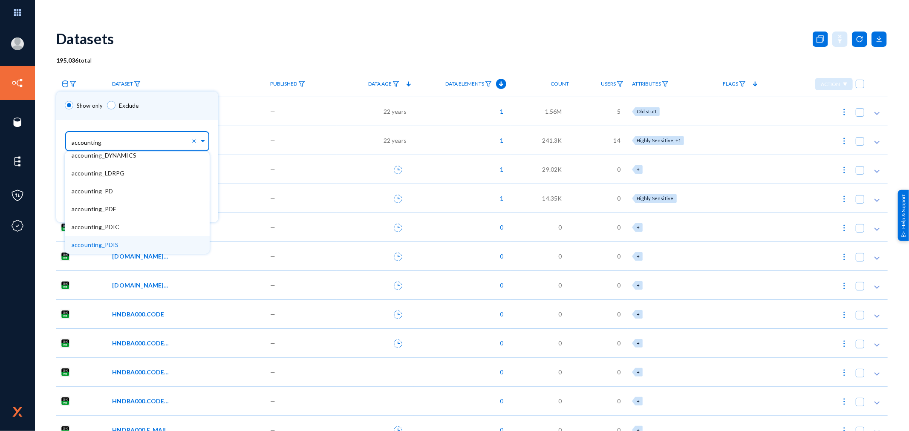
click at [114, 242] on span "accounting_PDIS" at bounding box center [95, 244] width 47 height 7
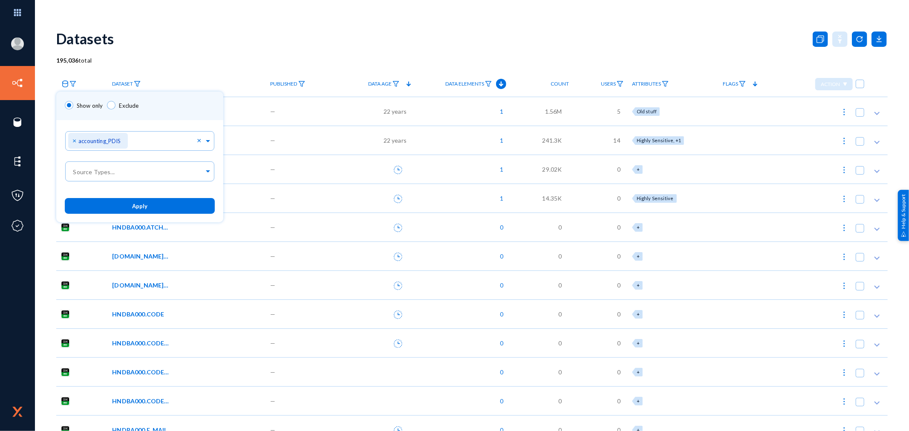
click at [157, 111] on div "Show only Exclude" at bounding box center [139, 106] width 167 height 29
click at [137, 206] on span "Apply" at bounding box center [139, 206] width 15 height 7
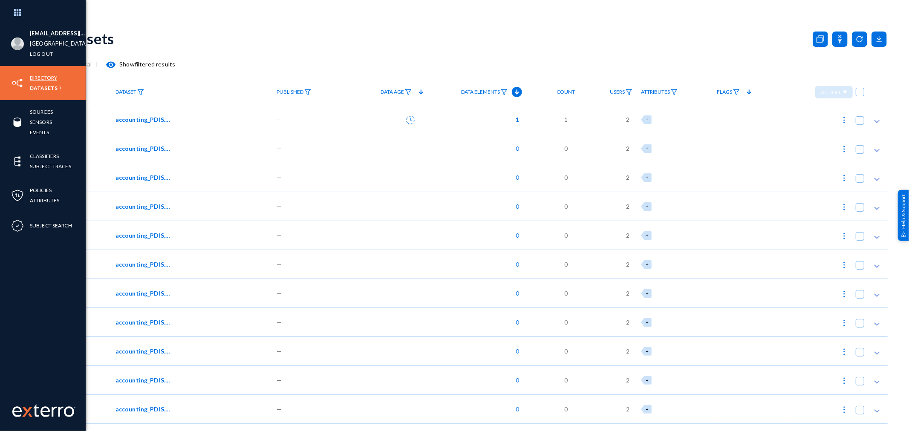
click at [43, 77] on link "Directory" at bounding box center [43, 78] width 27 height 10
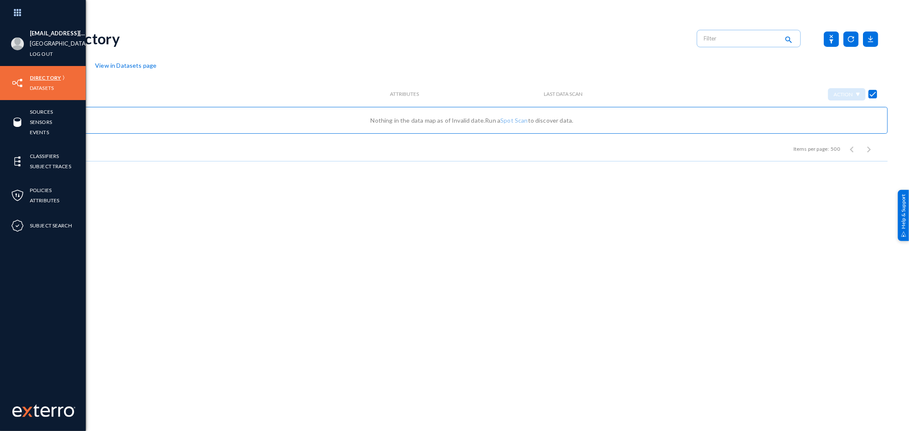
checkbox input "false"
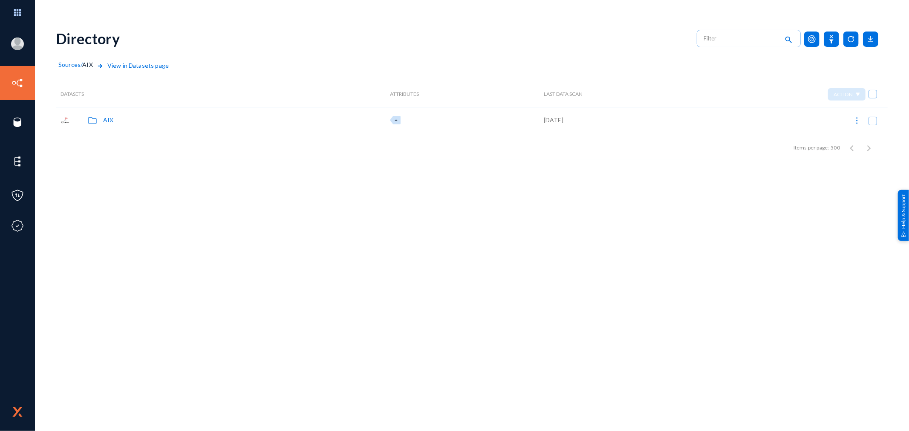
click at [208, 50] on div "Directory search" at bounding box center [472, 38] width 832 height 35
click at [70, 69] on div "Sources" at bounding box center [69, 71] width 22 height 21
click at [72, 64] on span "Sources" at bounding box center [69, 64] width 22 height 7
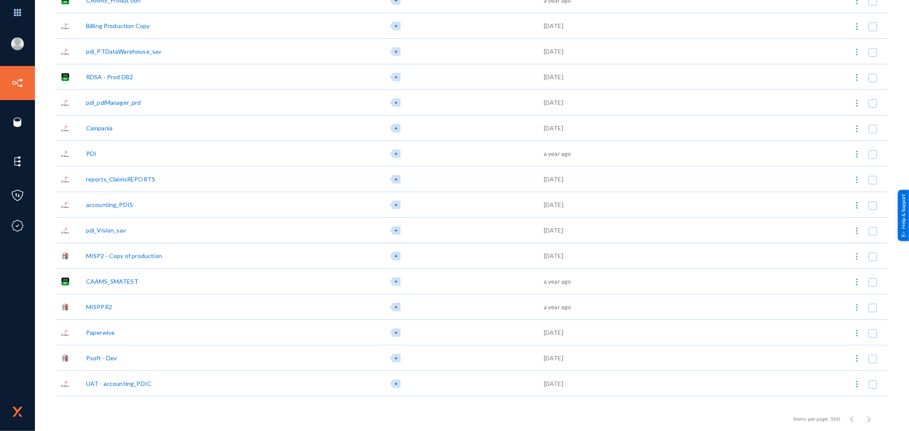
scroll to position [93, 0]
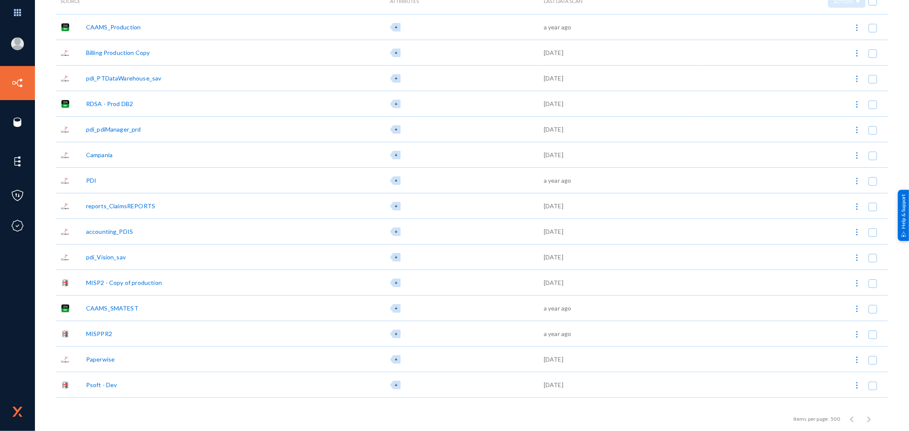
click at [127, 231] on div "accounting_PDIS" at bounding box center [109, 231] width 47 height 9
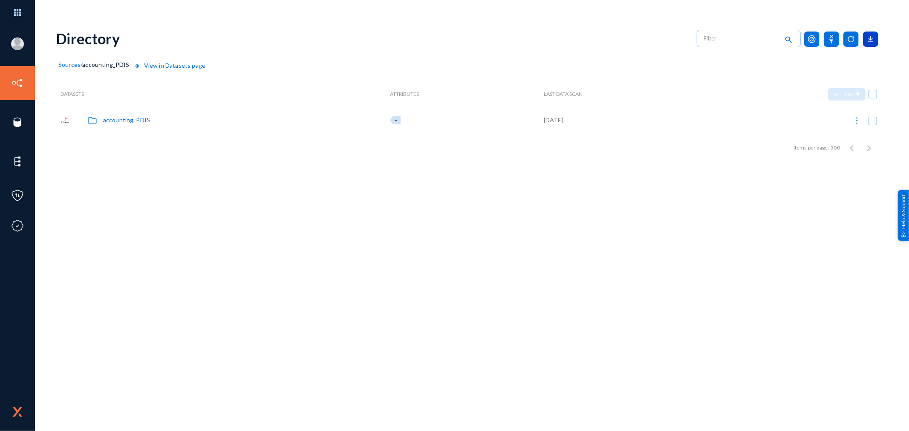
click at [870, 44] on icon at bounding box center [870, 39] width 15 height 15
click at [815, 88] on button "Removed Datasets Summary" at bounding box center [830, 81] width 99 height 20
click at [871, 37] on icon at bounding box center [870, 39] width 15 height 15
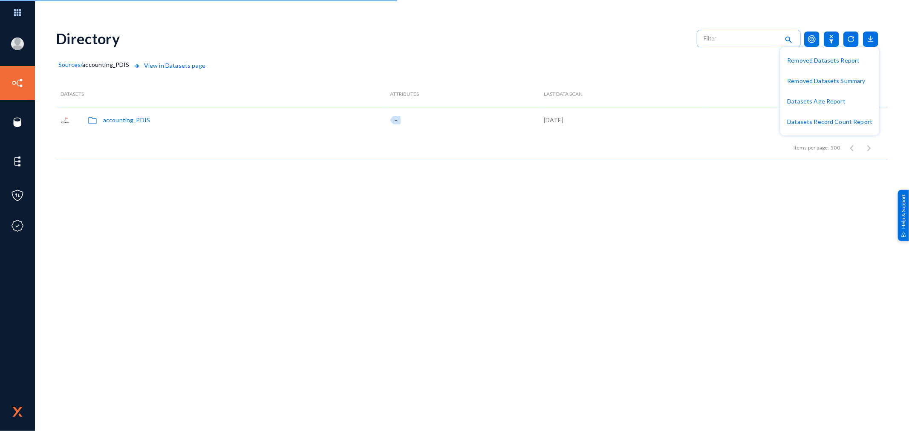
click at [849, 11] on div at bounding box center [454, 215] width 909 height 431
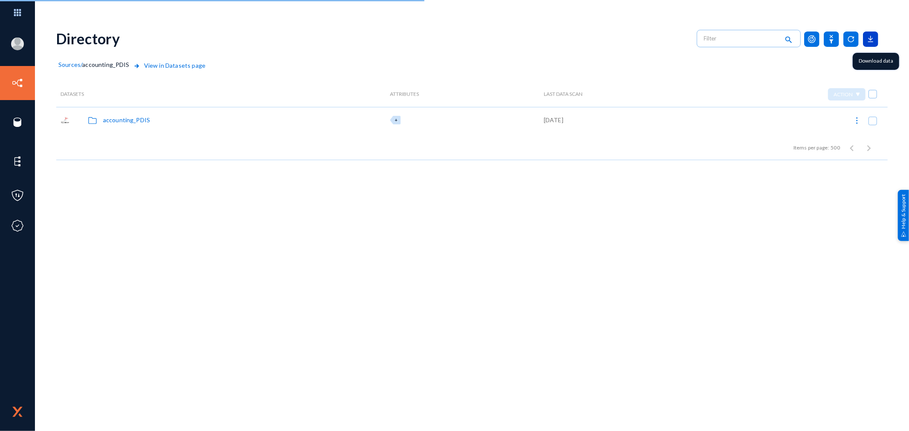
click at [867, 35] on icon at bounding box center [870, 39] width 15 height 15
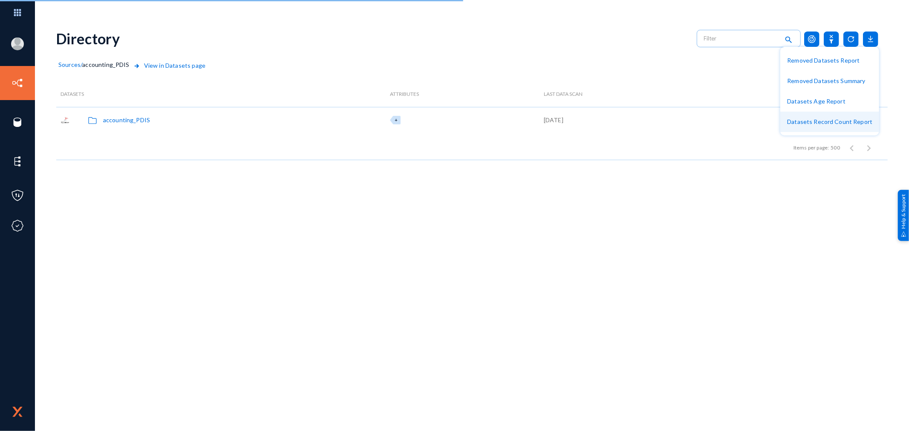
click at [838, 125] on button "Datasets Record Count Report" at bounding box center [830, 122] width 99 height 20
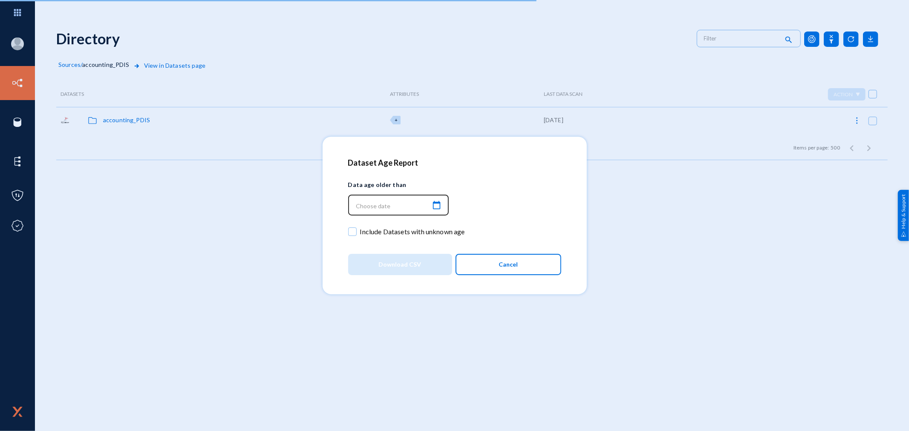
click at [435, 203] on mat-icon "calendar_today" at bounding box center [437, 206] width 10 height 12
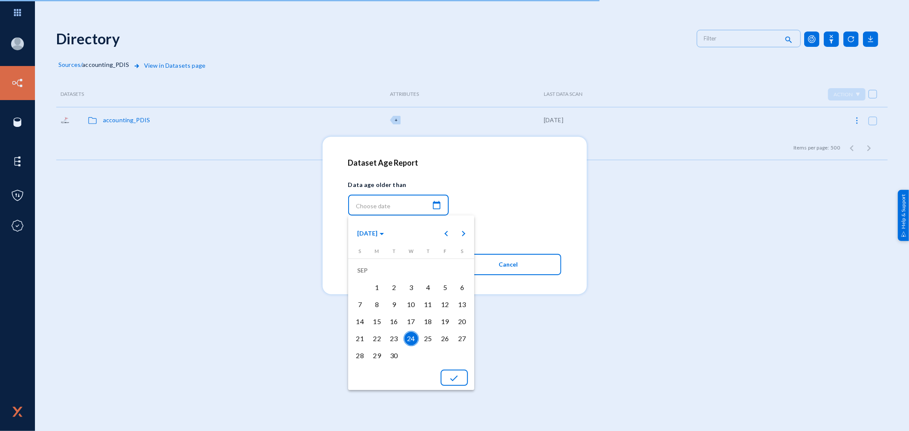
click at [454, 378] on mat-icon "done" at bounding box center [454, 378] width 10 height 10
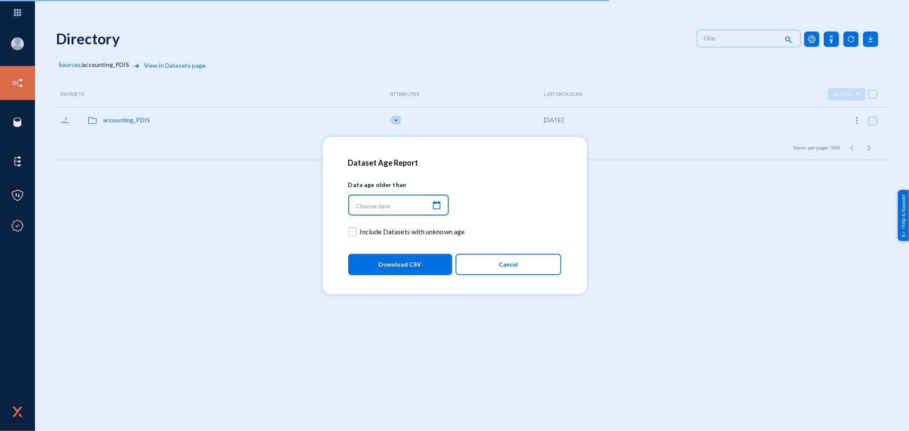
type input "[DATE] 09:23:48"
click at [393, 228] on span "Include Datasets with unknown age" at bounding box center [412, 232] width 105 height 13
click at [353, 236] on input "Include Datasets with unknown age" at bounding box center [352, 236] width 1 height 1
checkbox input "true"
click at [389, 261] on span "Download CSV" at bounding box center [400, 264] width 43 height 15
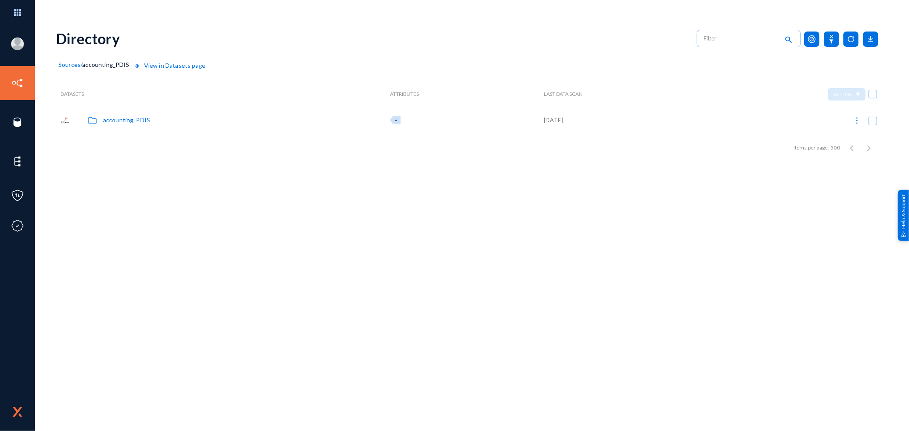
click at [238, 21] on div "Directory search" at bounding box center [472, 38] width 832 height 35
click at [445, 27] on div "Directory search" at bounding box center [472, 38] width 832 height 35
